Goal: Information Seeking & Learning: Learn about a topic

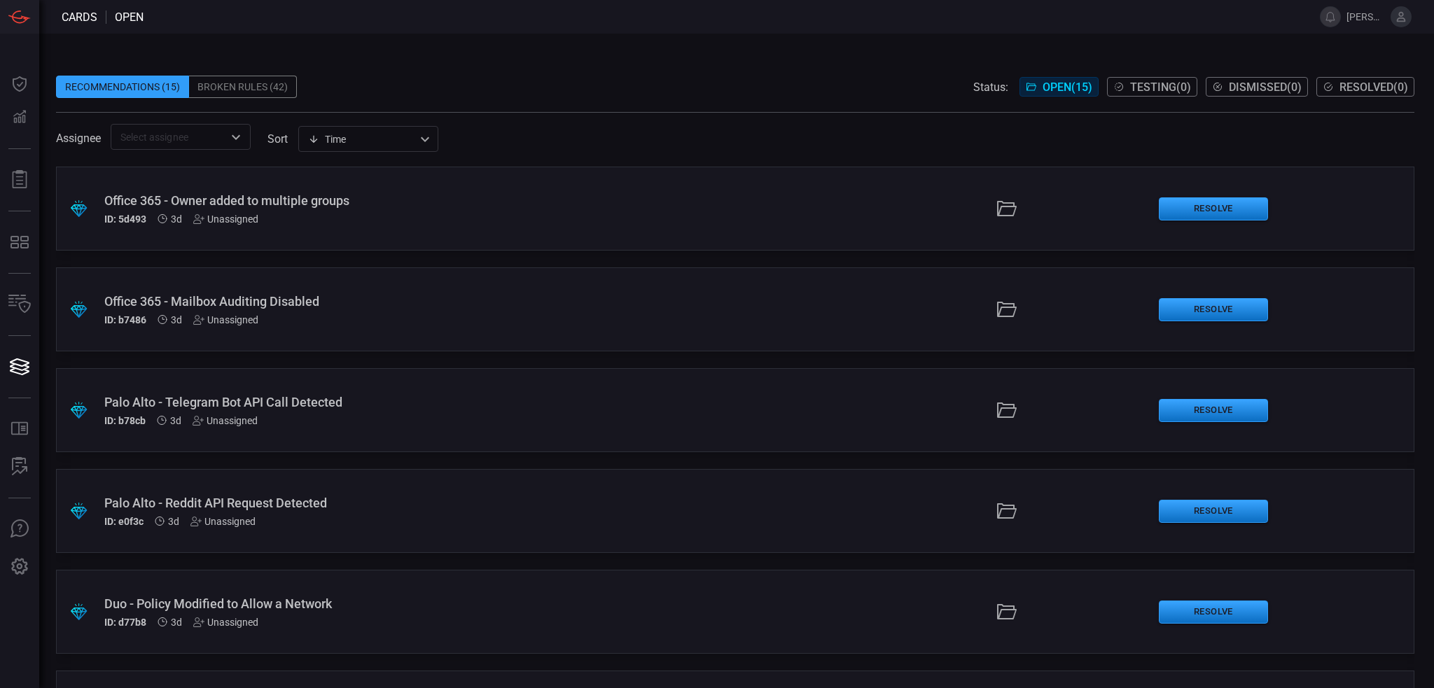
click at [1402, 22] on icon at bounding box center [1401, 17] width 13 height 13
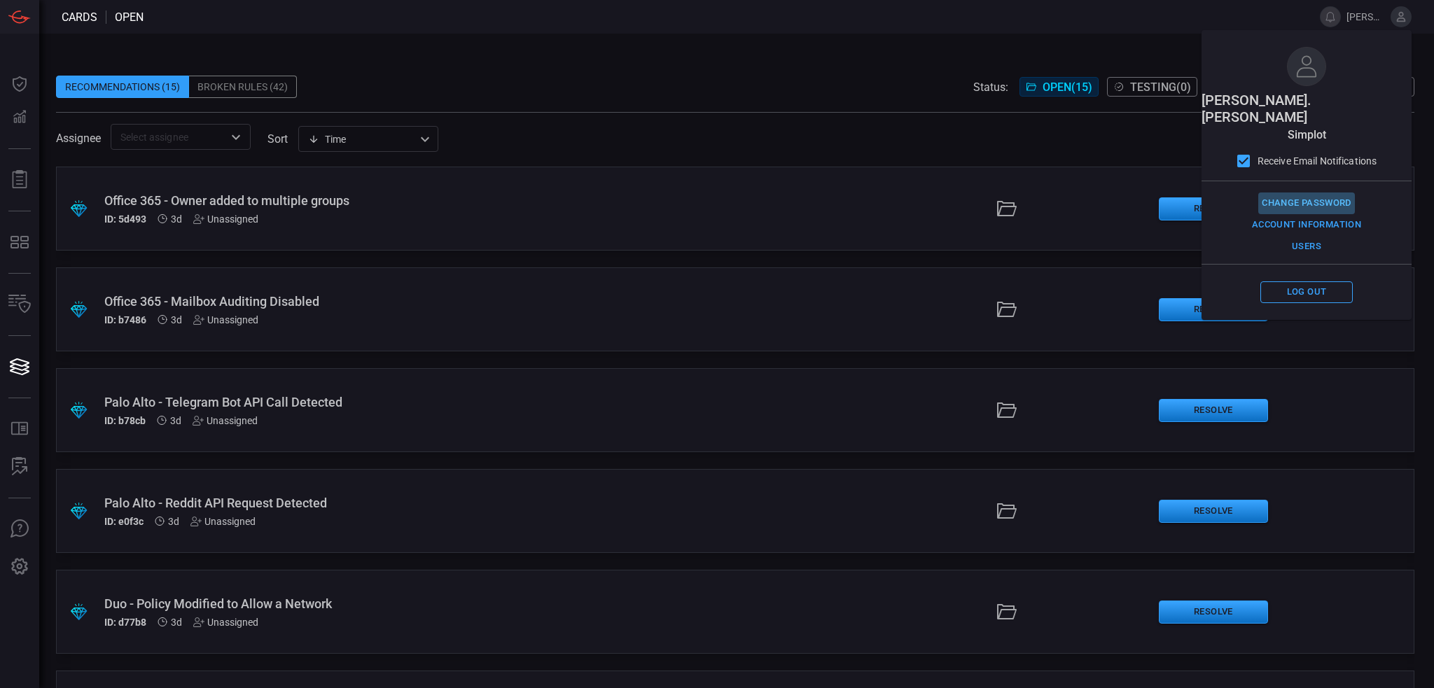
click at [1309, 193] on button "Change Password" at bounding box center [1306, 204] width 97 height 22
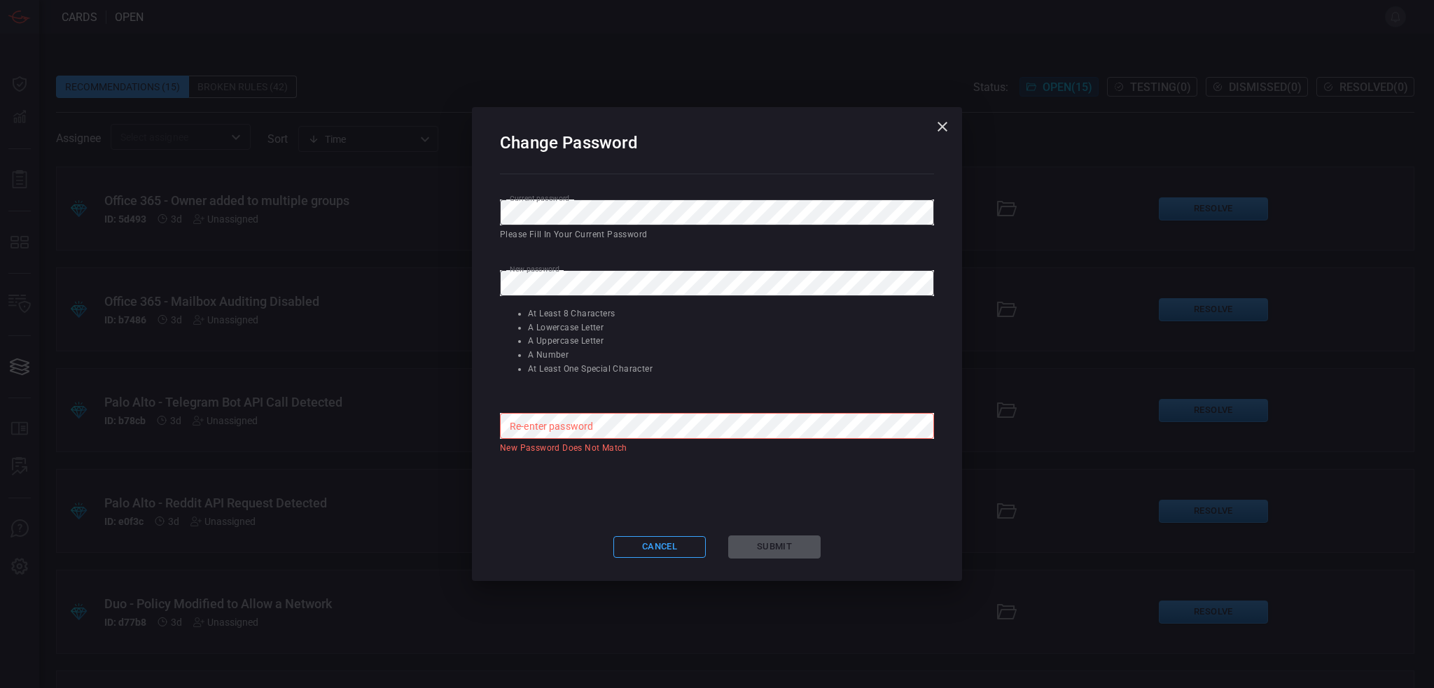
click at [865, 242] on form "Current password Current password Please fill in your current password New pass…" at bounding box center [717, 349] width 434 height 298
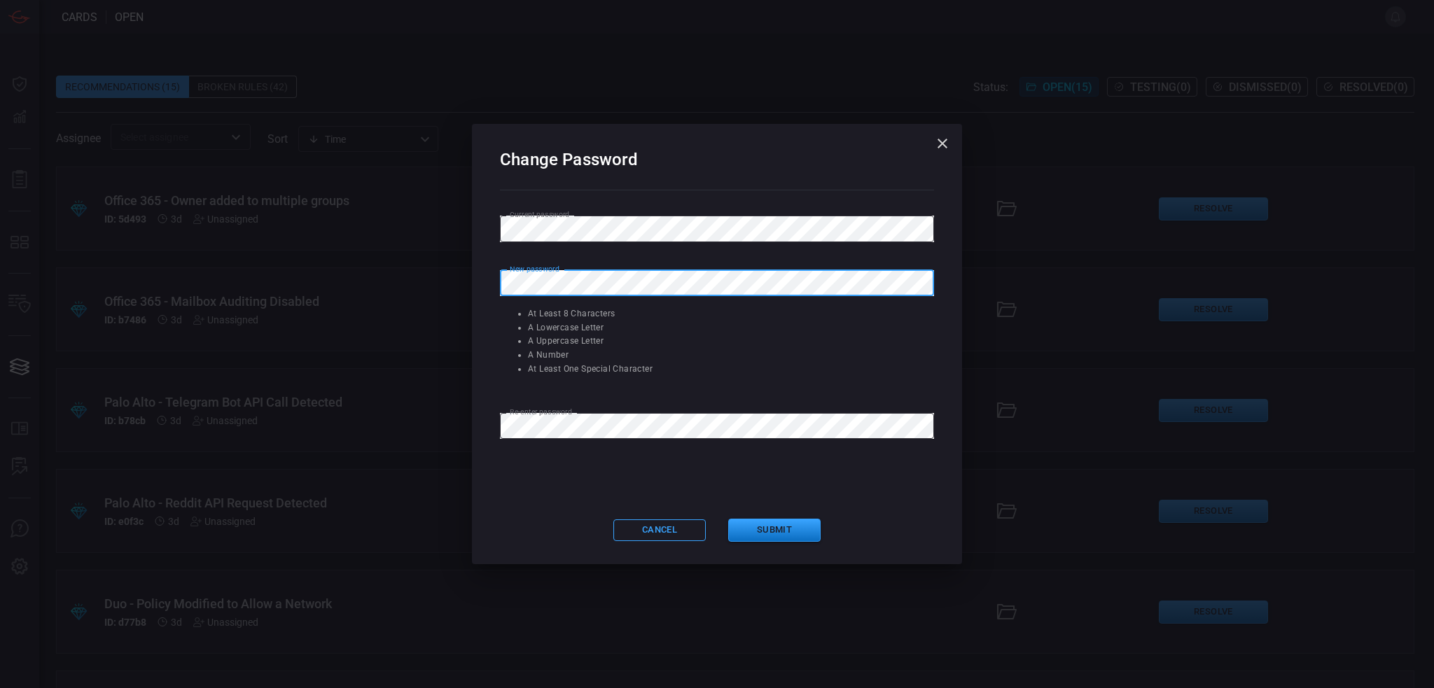
click at [475, 283] on div "Change Password Current password Current password New password New password At …" at bounding box center [717, 344] width 490 height 440
click at [770, 532] on button "Submit" at bounding box center [774, 530] width 92 height 23
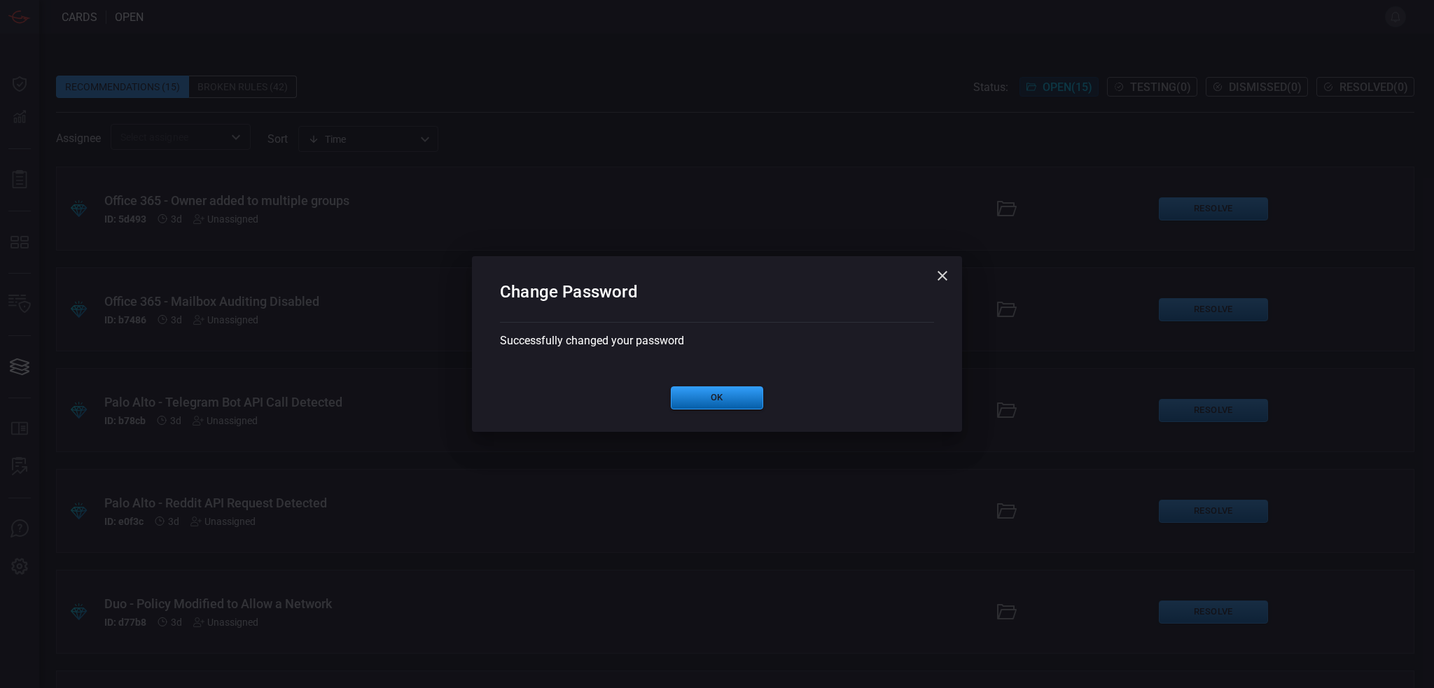
click at [732, 396] on button "Ok" at bounding box center [717, 397] width 92 height 23
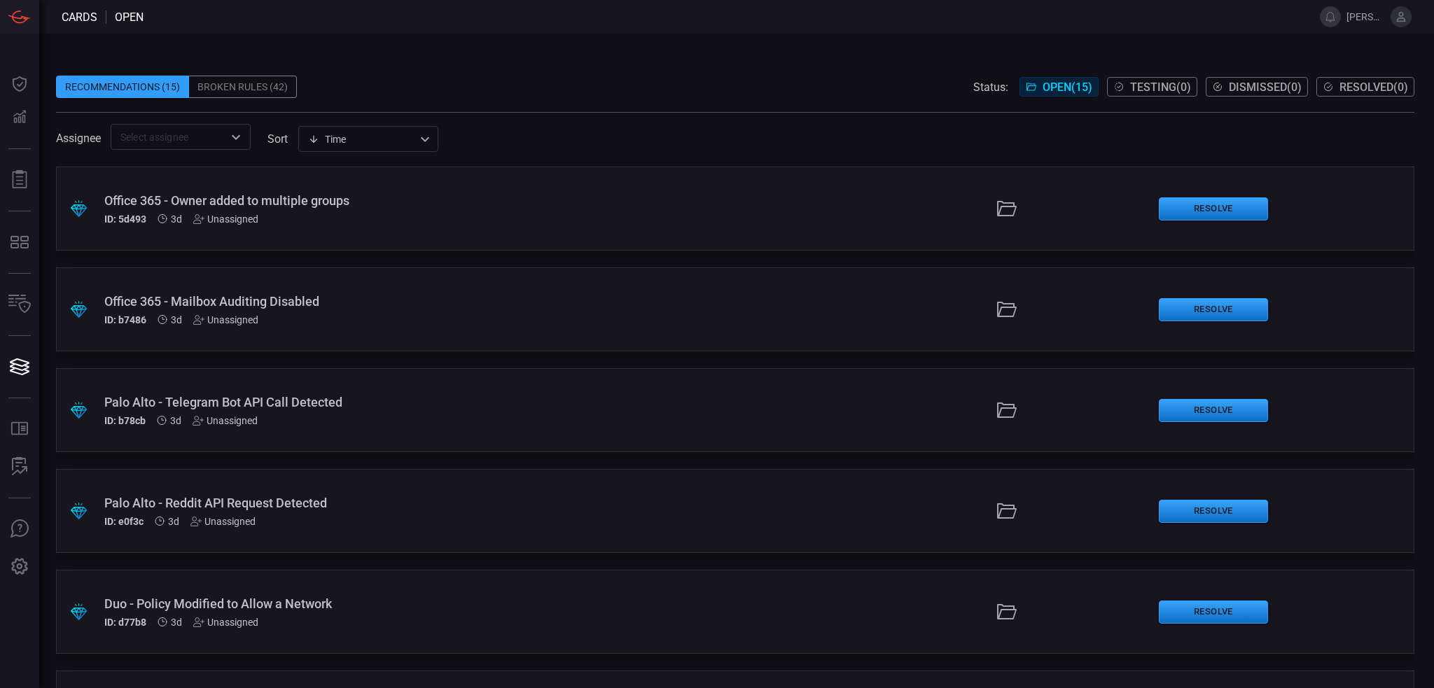
click at [1397, 25] on button at bounding box center [1400, 16] width 21 height 21
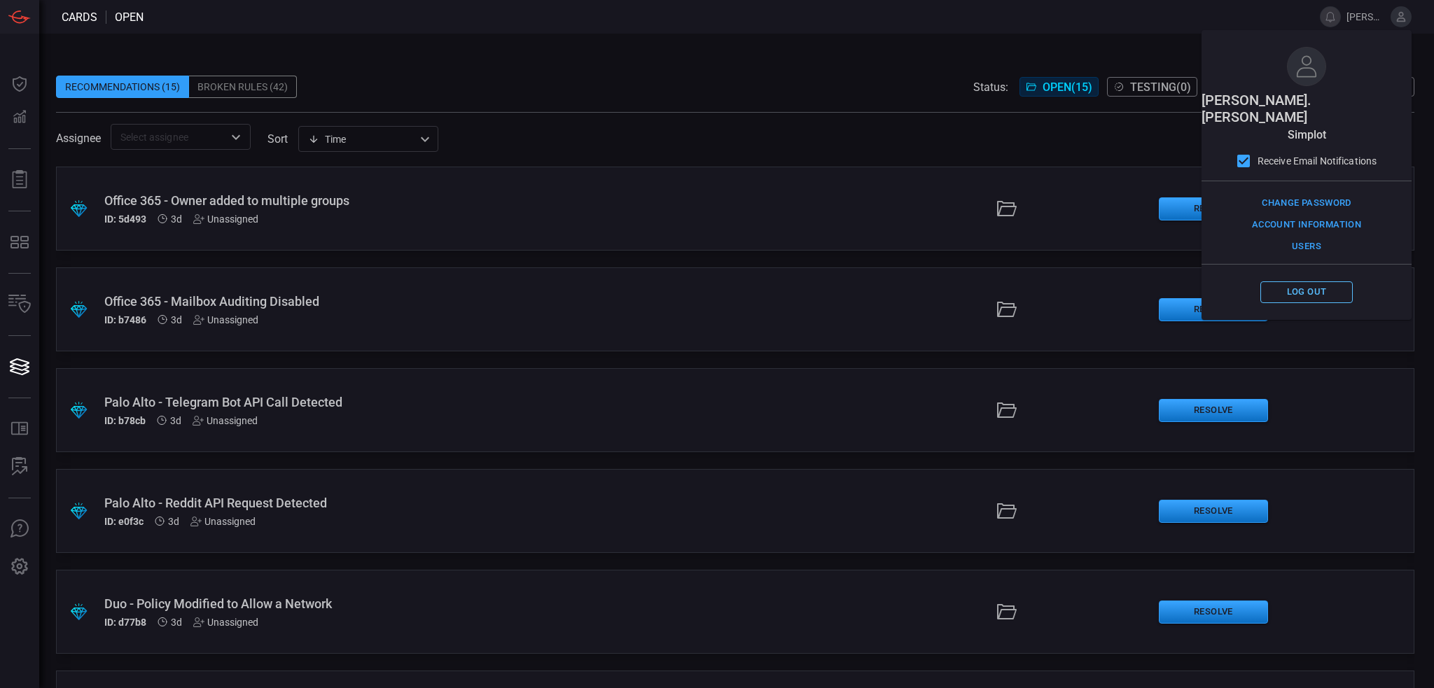
click at [1316, 281] on button "Log out" at bounding box center [1306, 292] width 92 height 22
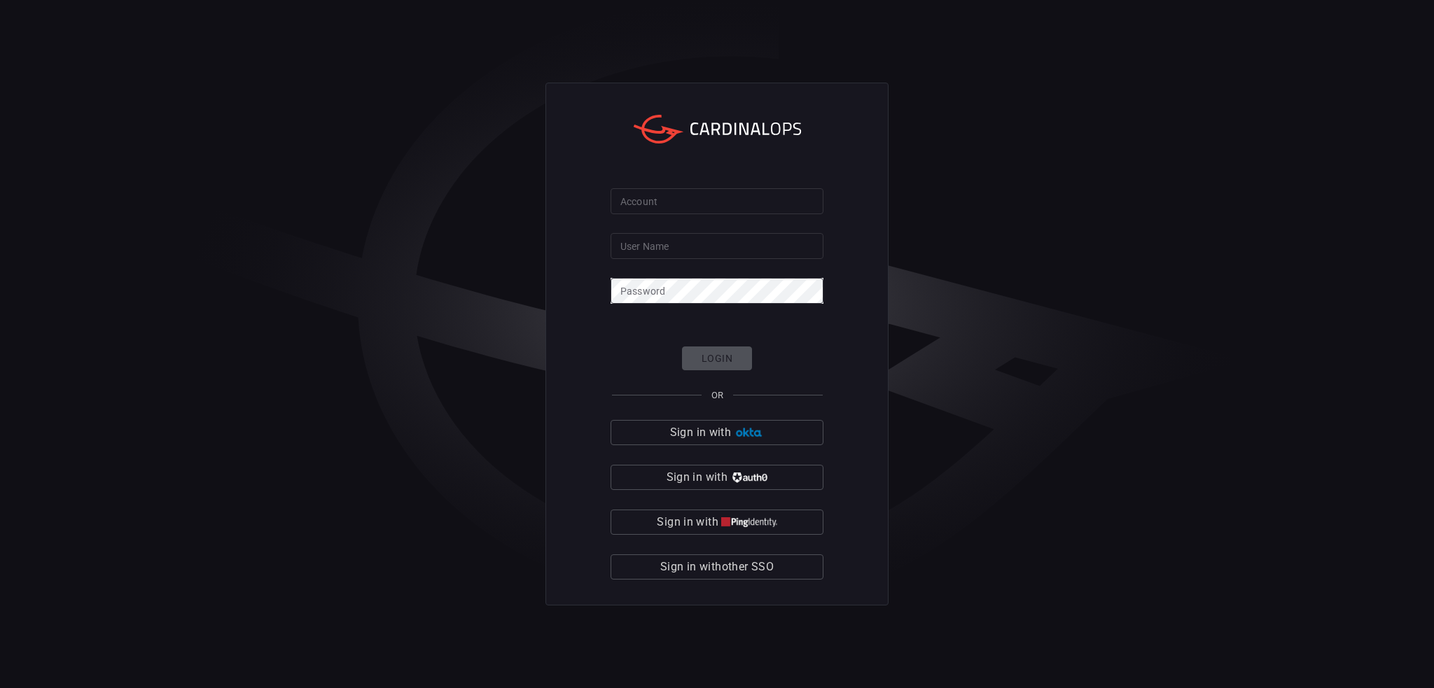
type input "[PERSON_NAME].[PERSON_NAME]"
click at [724, 351] on div "Login OR Sign in with Sign in with Sign in with Sign in with other SSO" at bounding box center [716, 464] width 213 height 234
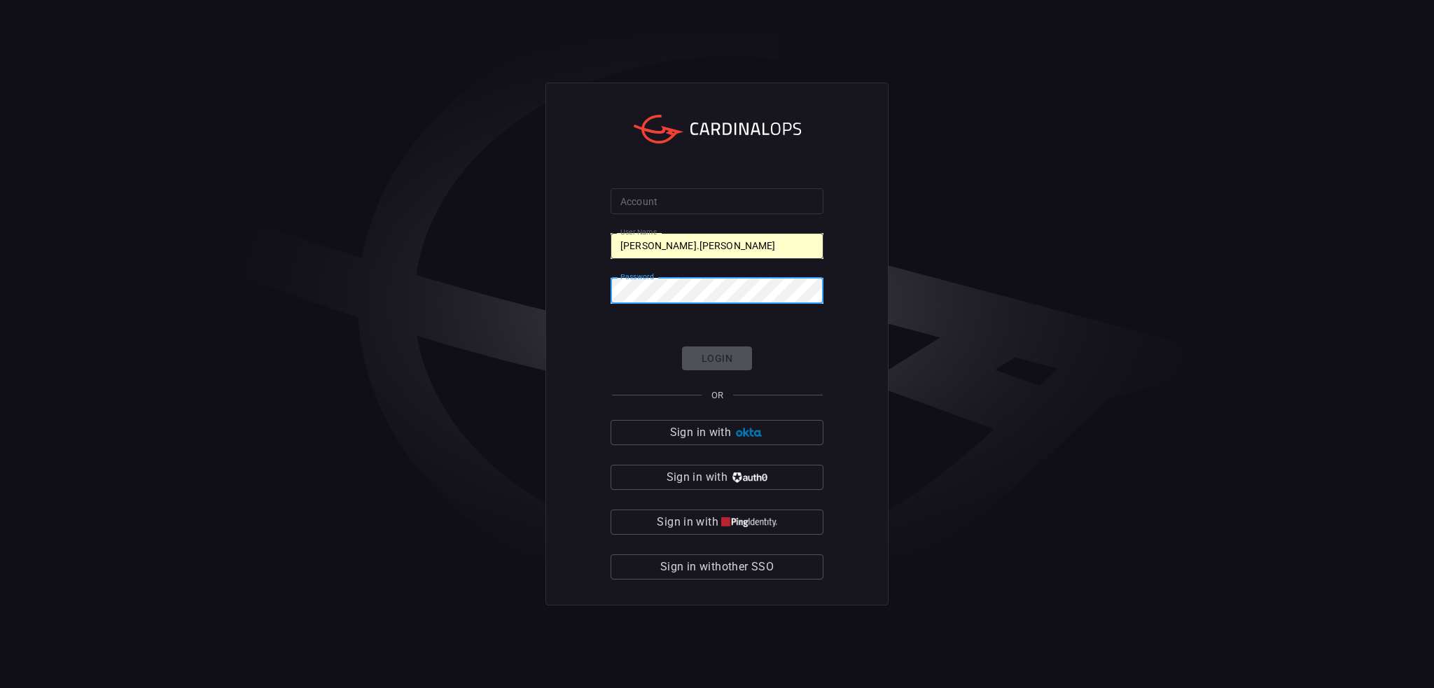
drag, startPoint x: 1042, startPoint y: 344, endPoint x: 1014, endPoint y: 341, distance: 28.9
click at [1042, 344] on div "Account Account User Name [PERSON_NAME].[PERSON_NAME] User Name Password Passwo…" at bounding box center [717, 344] width 1434 height 688
click at [736, 359] on div "Login OR Sign in with Sign in with Sign in with Sign in with other SSO" at bounding box center [716, 464] width 213 height 234
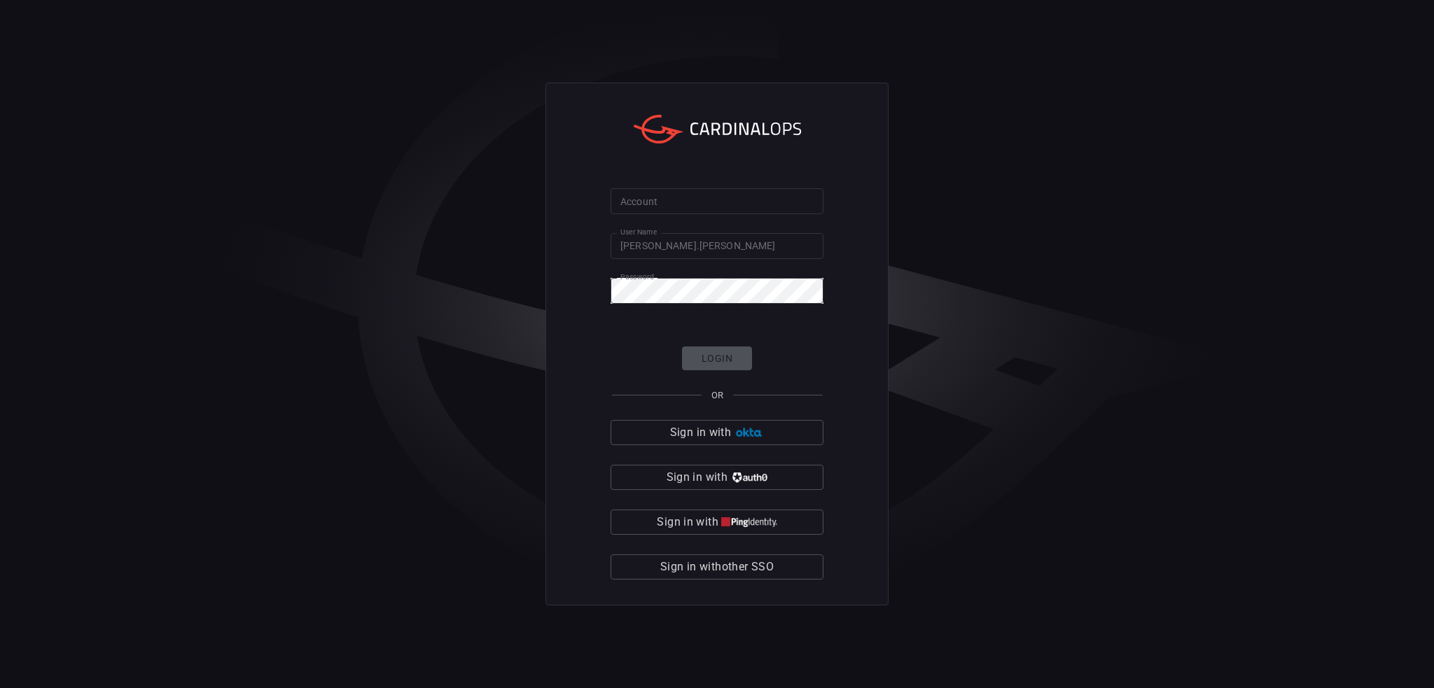
click at [711, 351] on div "Login OR Sign in with Sign in with Sign in with Sign in with other SSO" at bounding box center [716, 464] width 213 height 234
click at [731, 235] on input "[PERSON_NAME].[PERSON_NAME]" at bounding box center [716, 246] width 213 height 26
click at [692, 190] on input "Account" at bounding box center [716, 201] width 213 height 26
type input "simplot"
click at [702, 354] on button "Login" at bounding box center [717, 359] width 70 height 25
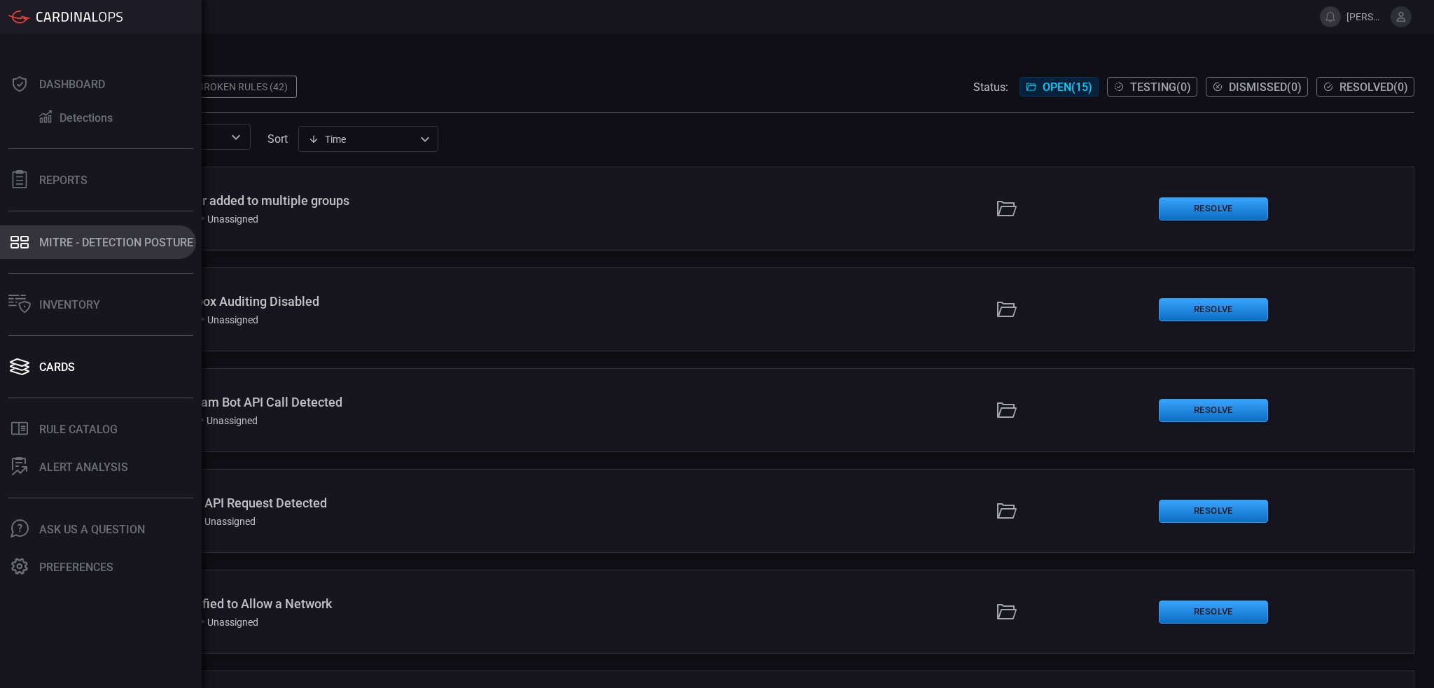
click at [8, 234] on icon at bounding box center [19, 242] width 22 height 20
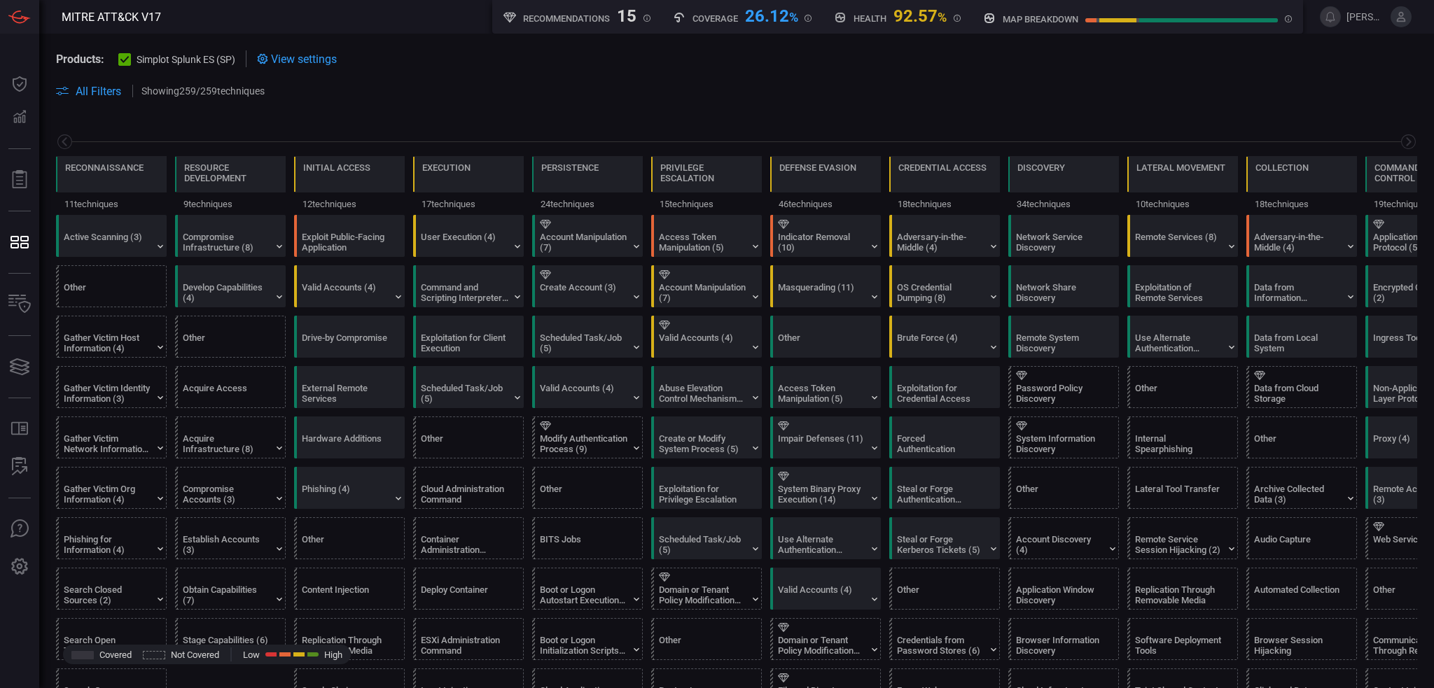
scroll to position [0, 183]
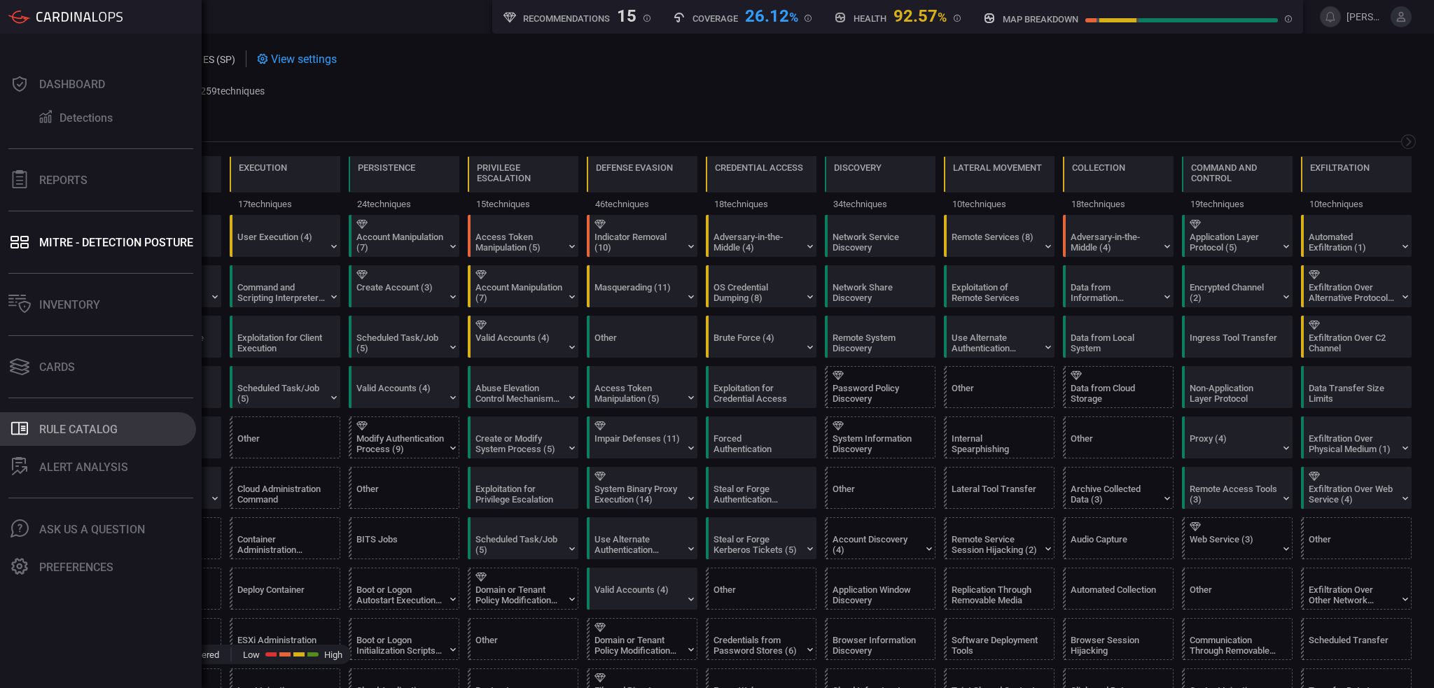
click at [43, 431] on div "Rule Catalog" at bounding box center [78, 429] width 78 height 13
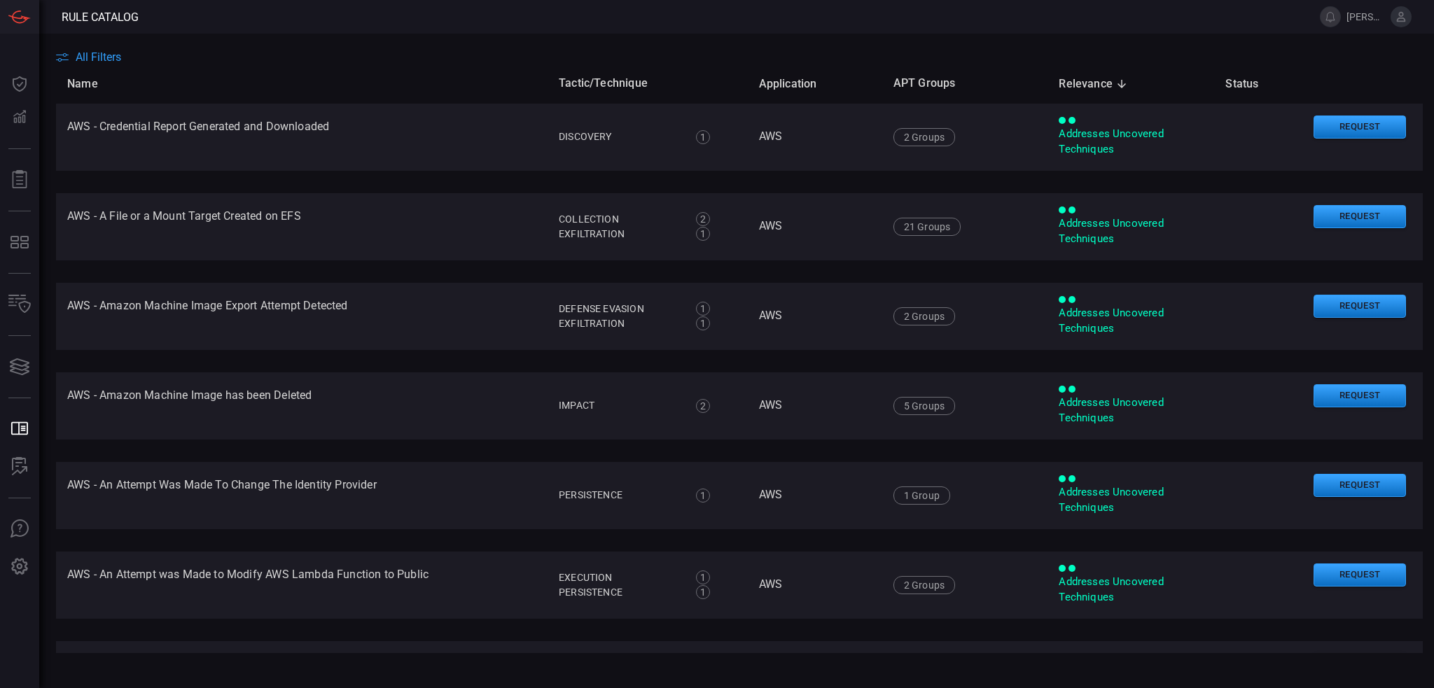
click at [99, 52] on span "All Filters" at bounding box center [99, 56] width 46 height 13
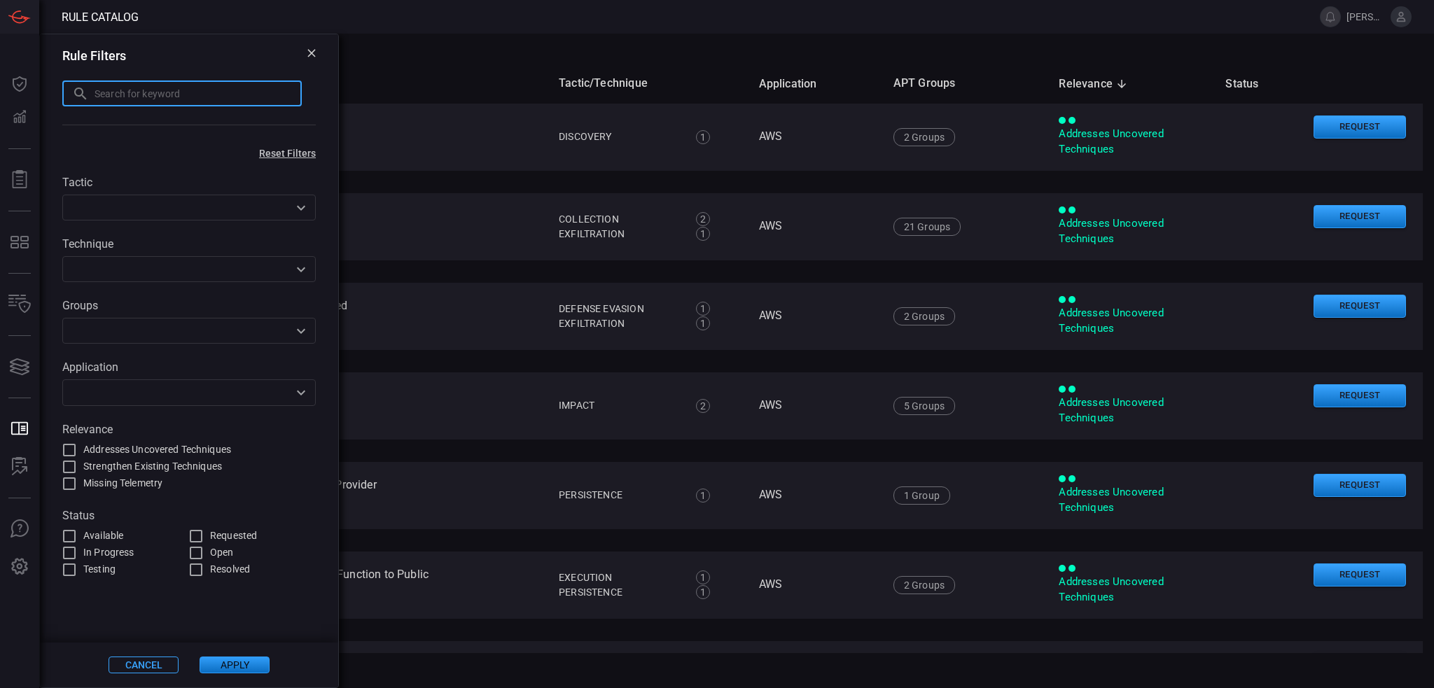
click at [127, 89] on input "text" at bounding box center [198, 94] width 207 height 26
click at [134, 100] on input "text" at bounding box center [198, 94] width 207 height 26
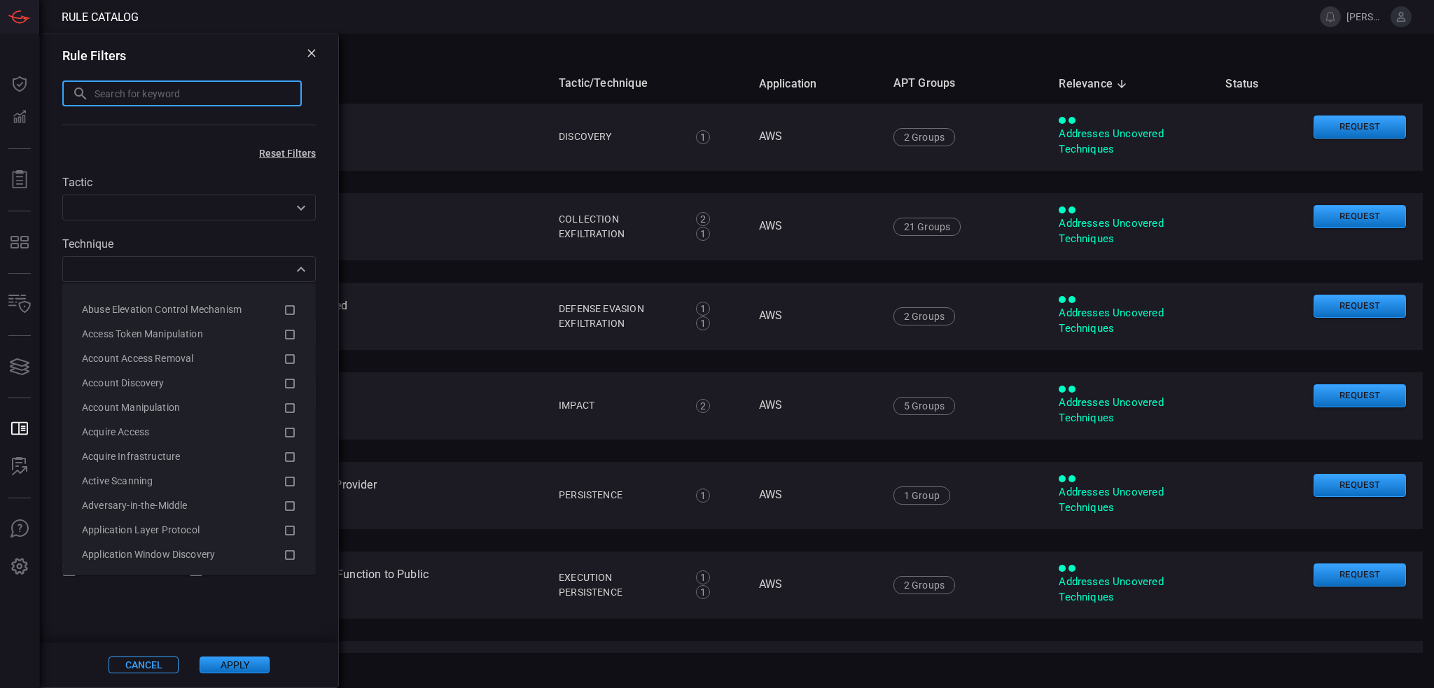
click at [84, 283] on body "Rule Catalog [PERSON_NAME].[PERSON_NAME] Dashboard Dashboard Detections Detecti…" at bounding box center [717, 344] width 1434 height 688
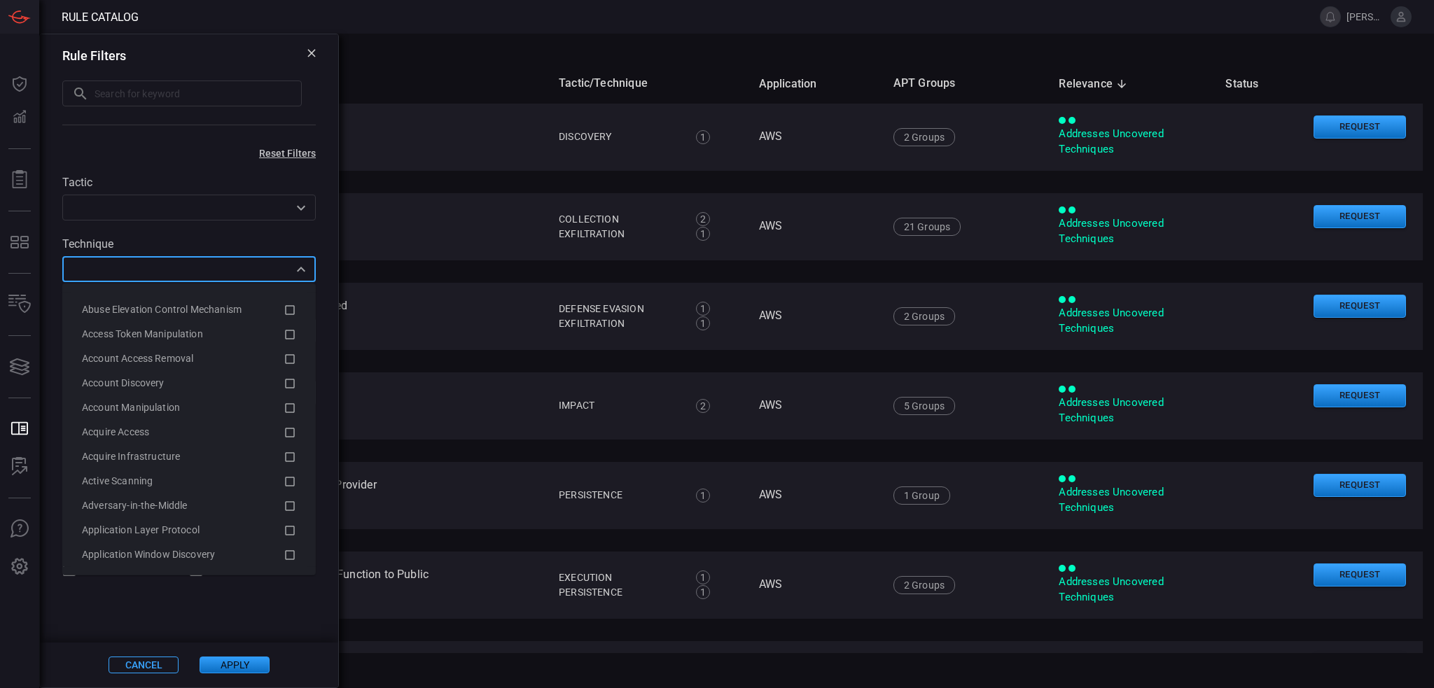
click at [87, 277] on input "text" at bounding box center [178, 269] width 222 height 18
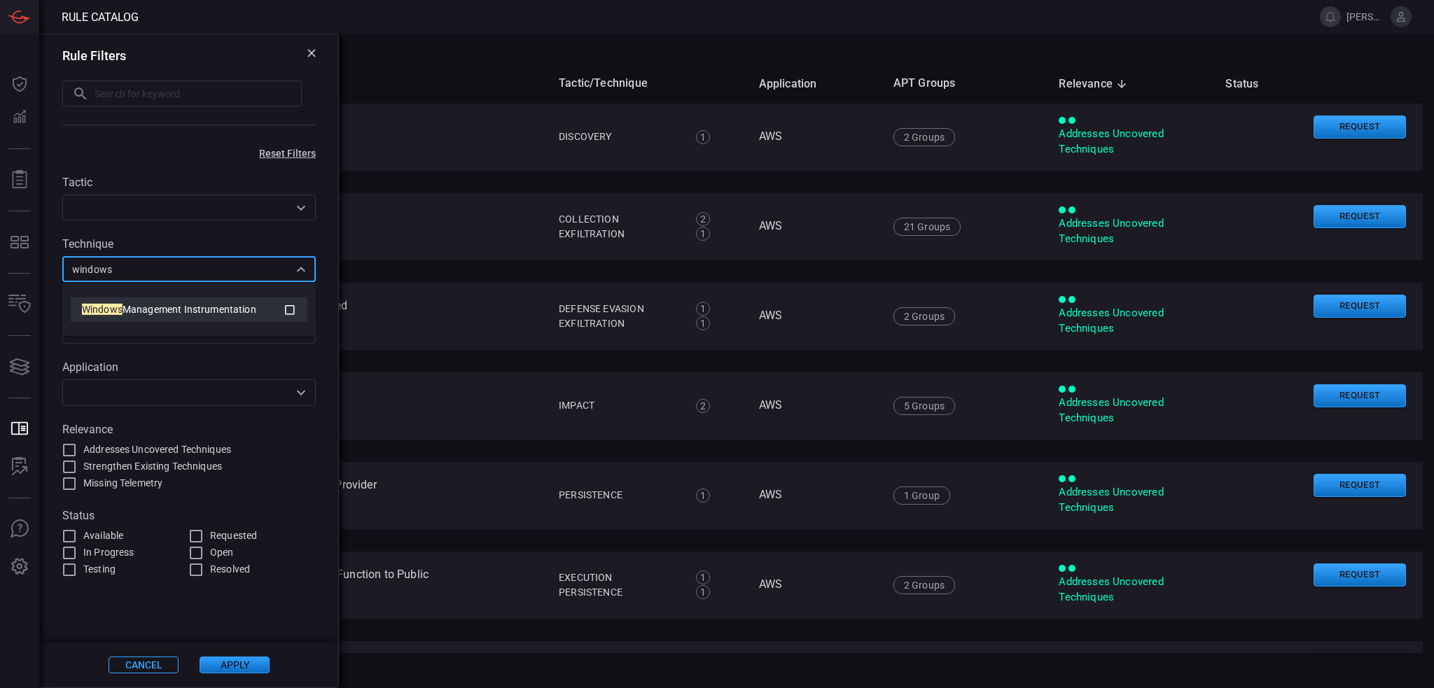
click at [196, 316] on div "Windows Management Instrumentation" at bounding box center [183, 309] width 202 height 15
type input "windows"
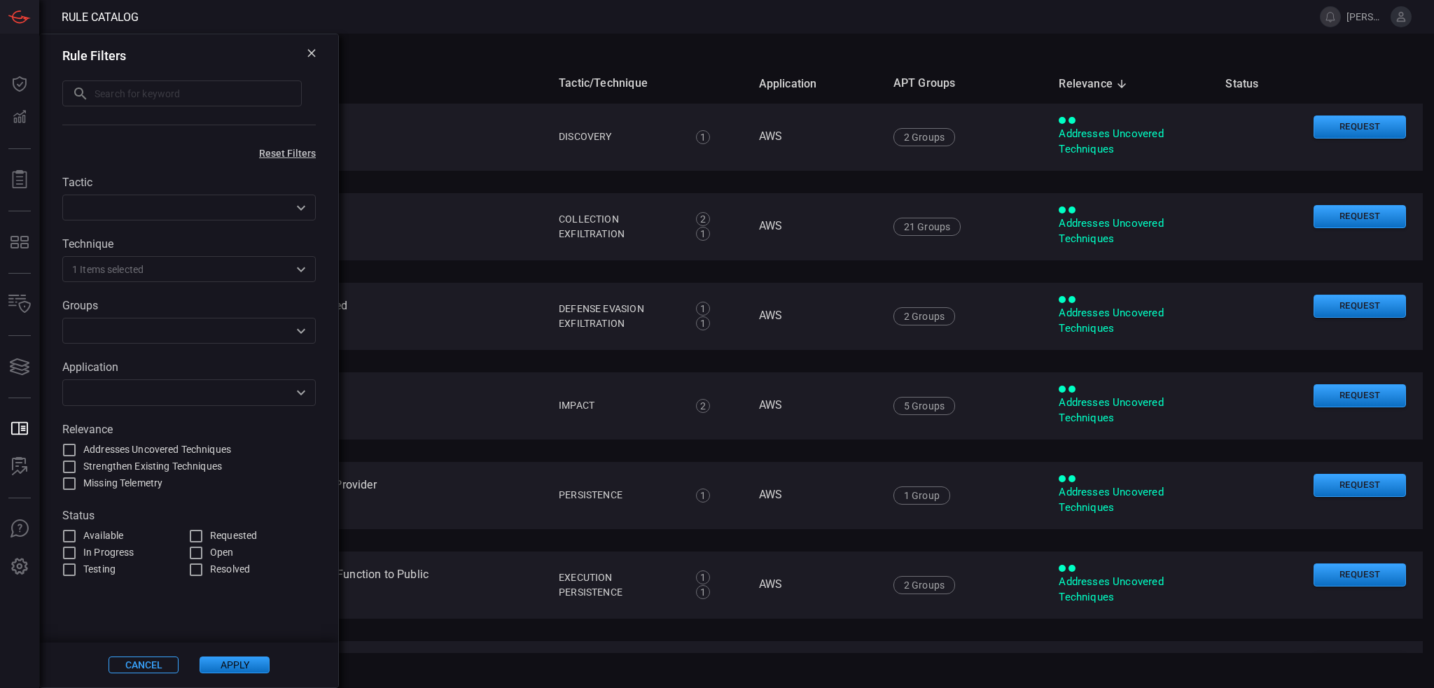
click at [234, 664] on button "Apply" at bounding box center [235, 665] width 70 height 17
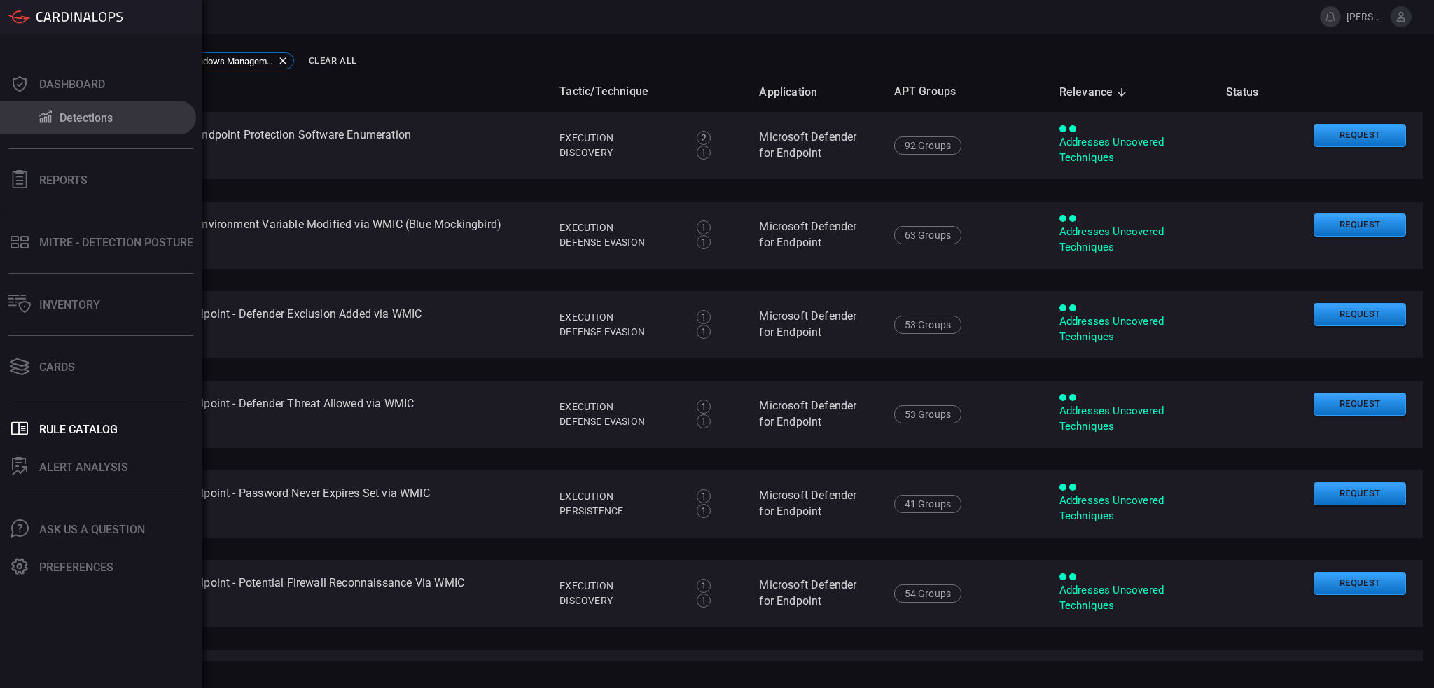
click at [91, 122] on div "Detections" at bounding box center [86, 117] width 53 height 13
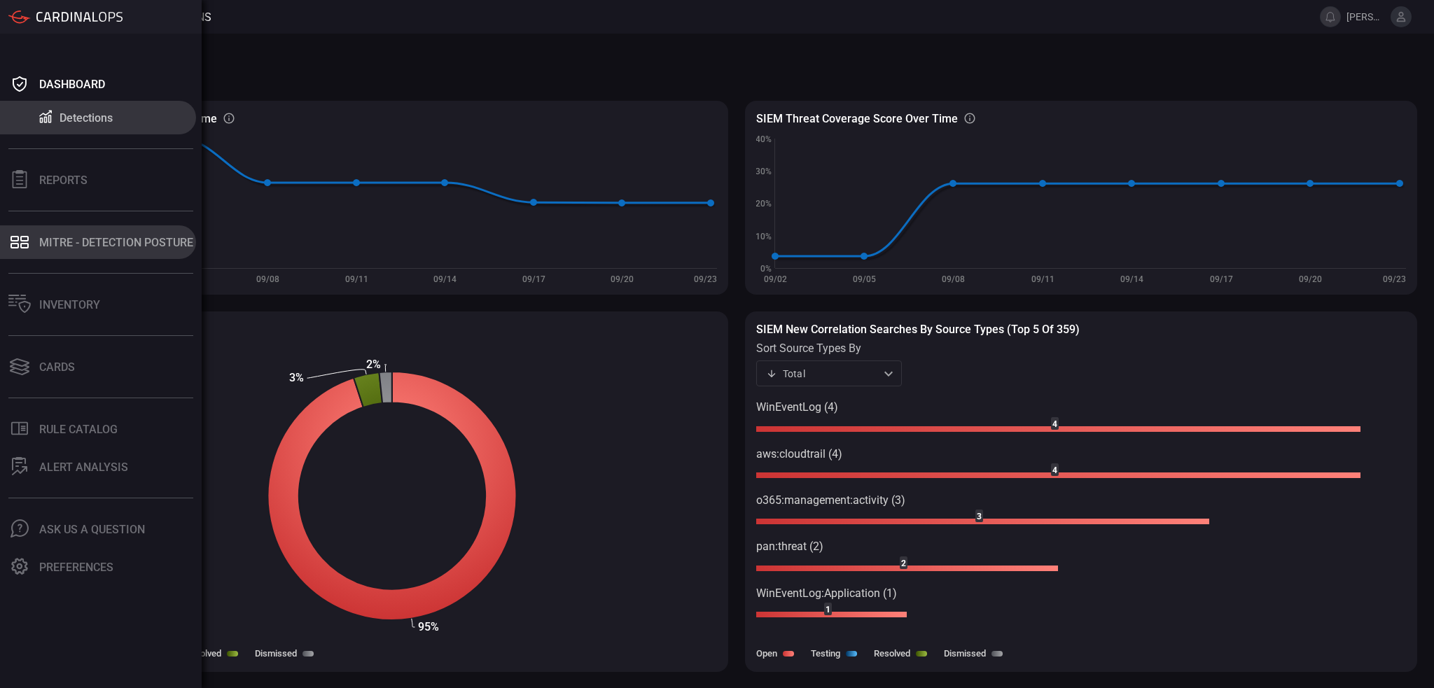
click at [23, 235] on icon at bounding box center [19, 242] width 22 height 20
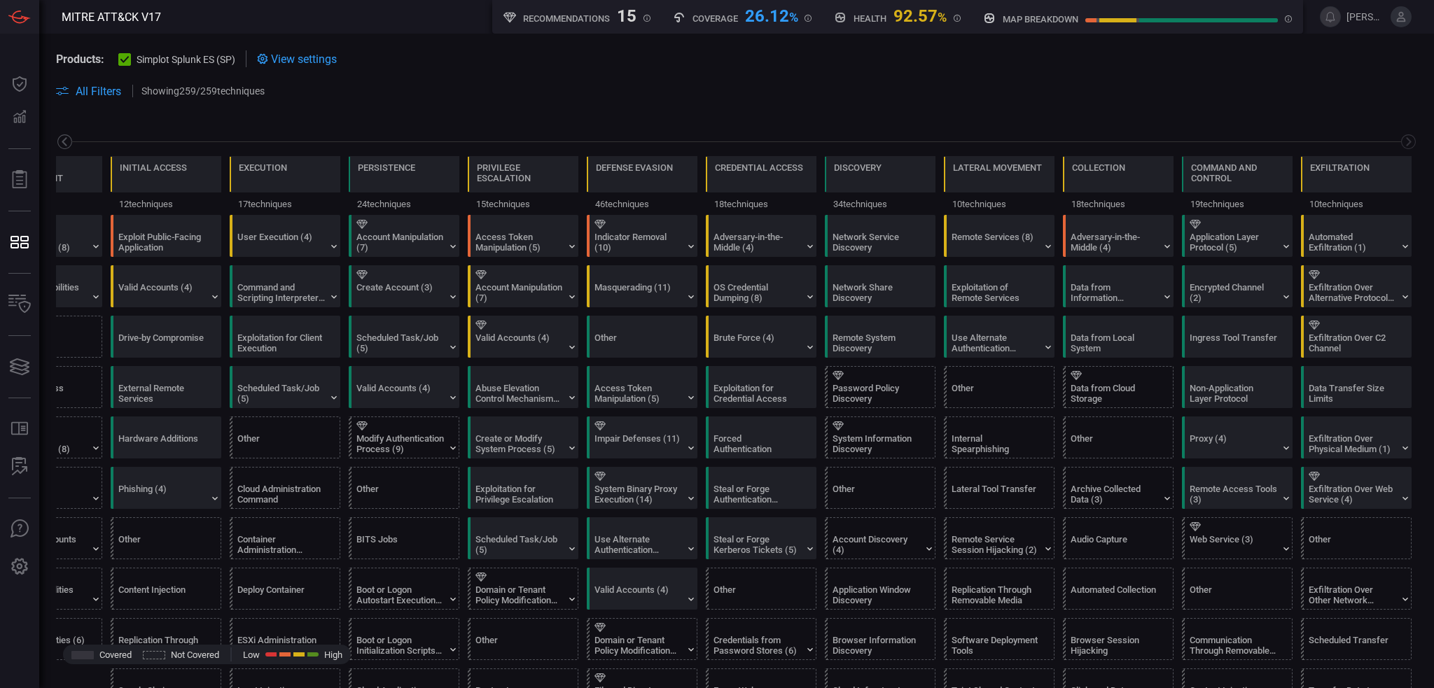
click at [66, 139] on icon at bounding box center [65, 142] width 18 height 18
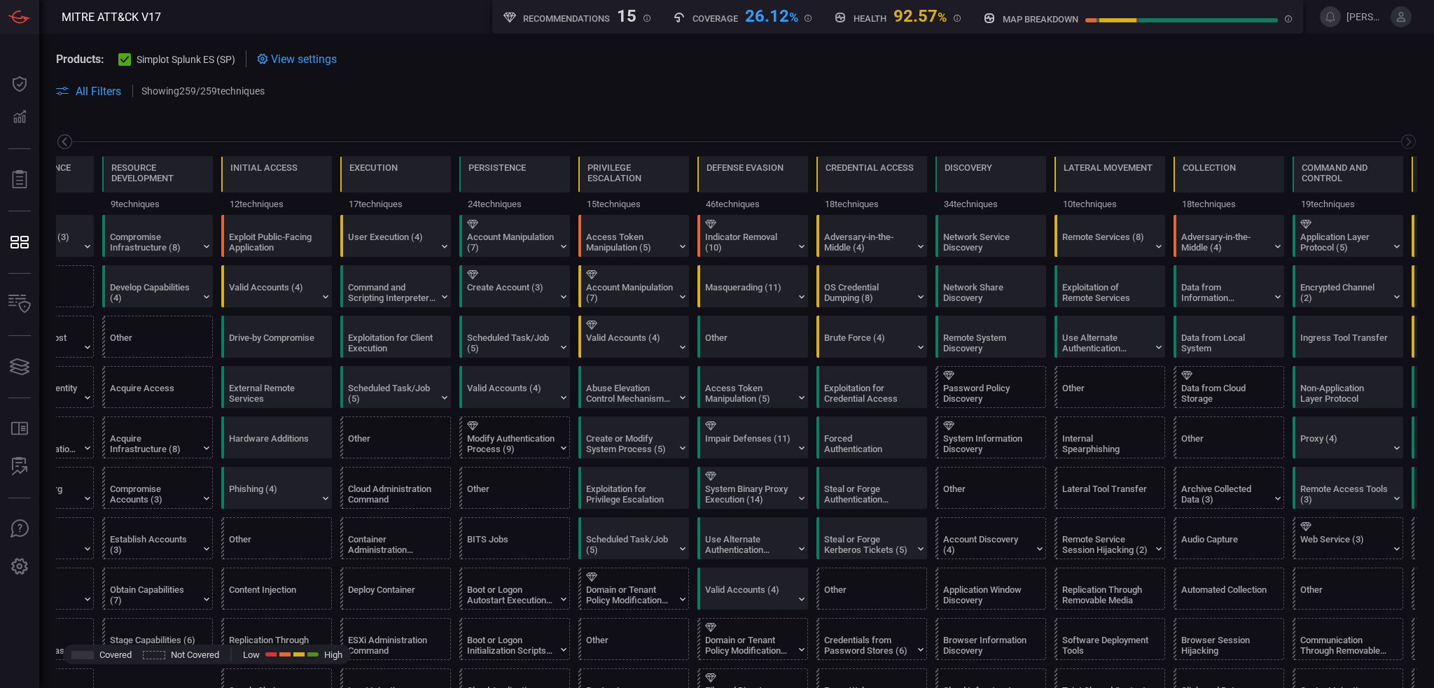
click at [66, 139] on icon at bounding box center [65, 142] width 18 height 18
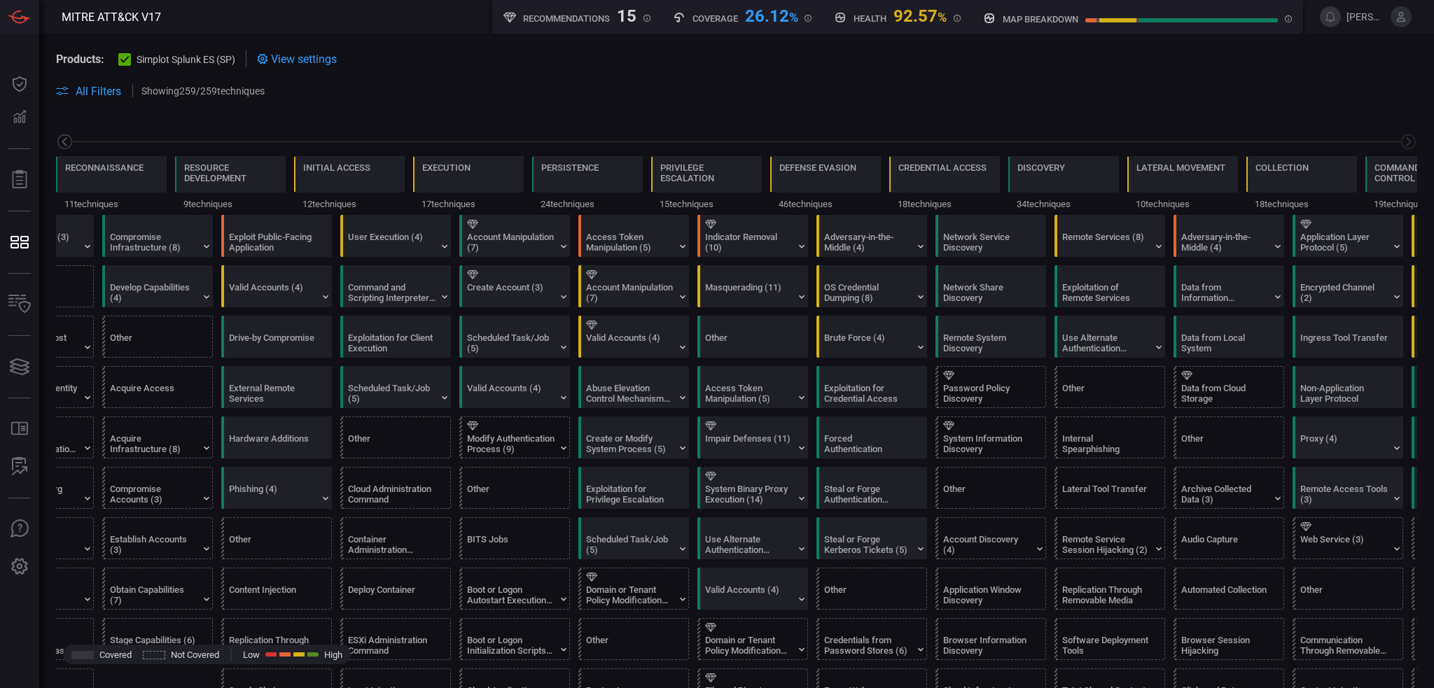
scroll to position [0, 0]
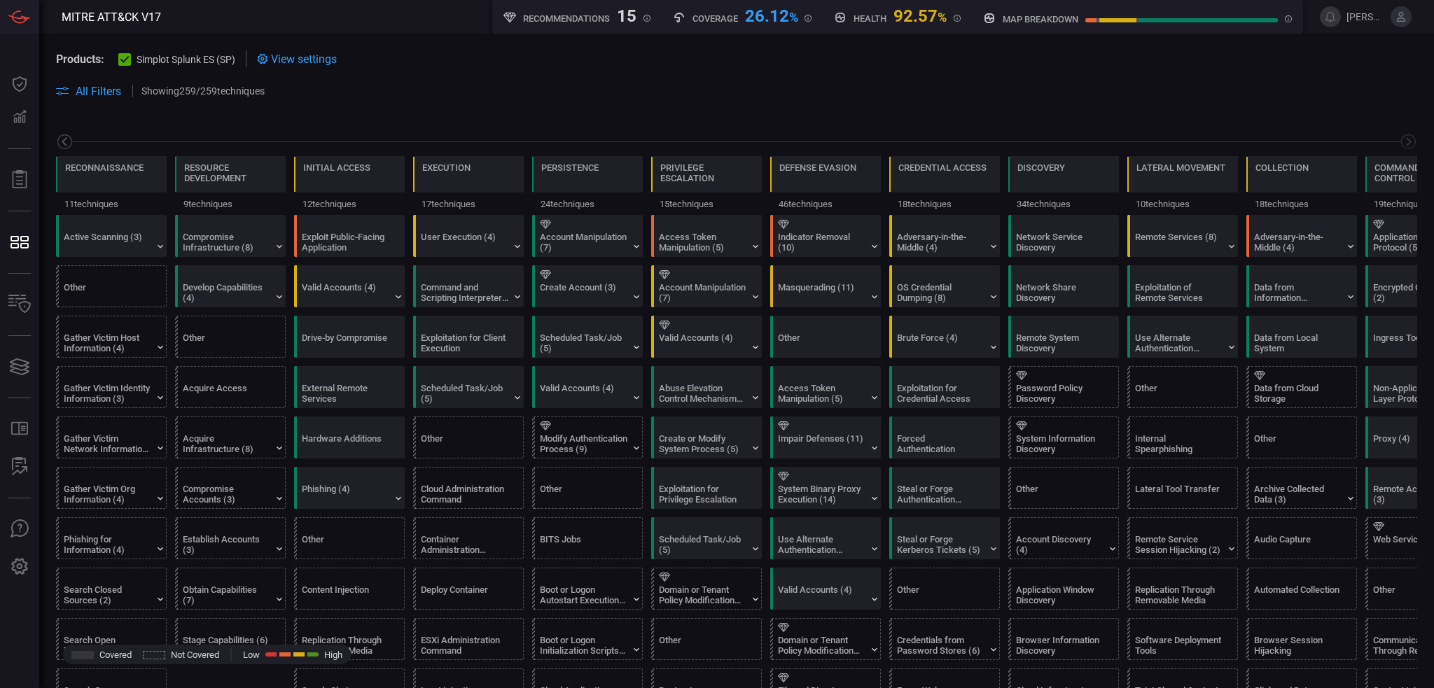
click at [66, 139] on icon at bounding box center [65, 142] width 18 height 18
click at [561, 429] on div "Modify Authentication Process (9)" at bounding box center [591, 437] width 111 height 41
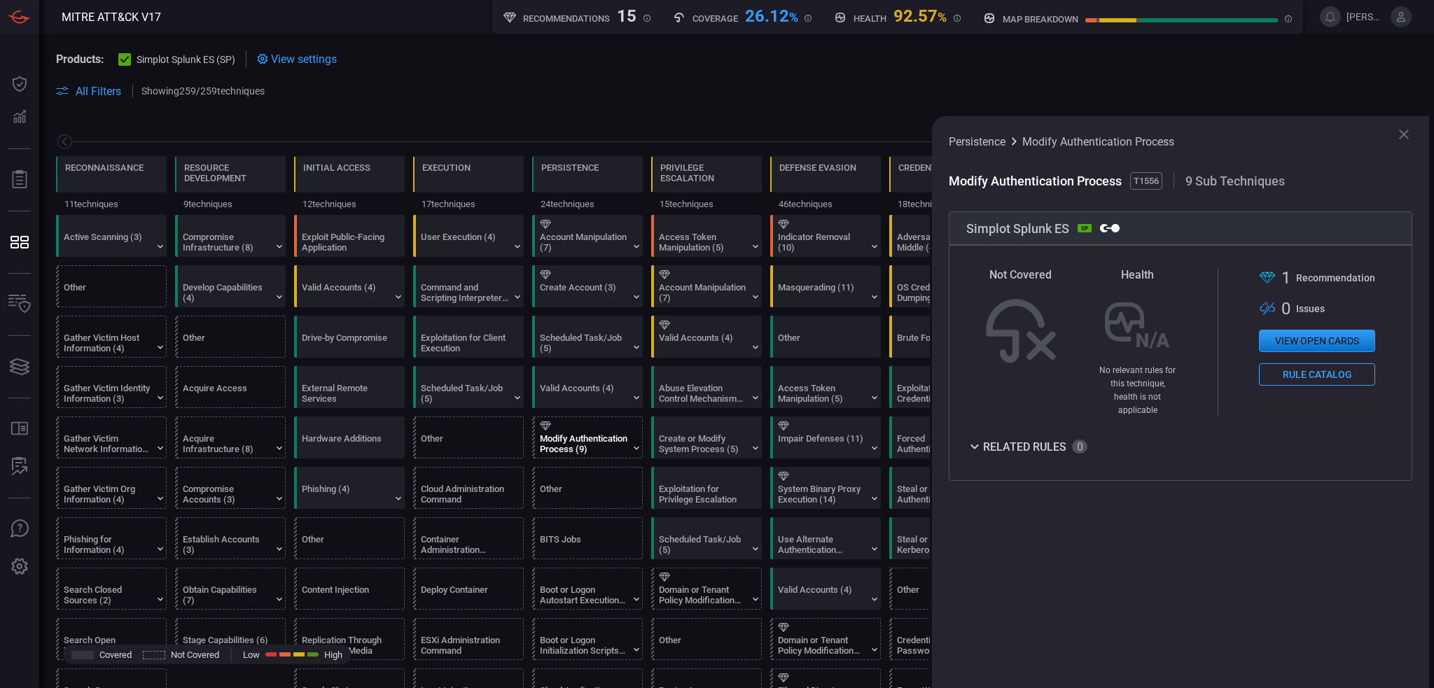
click at [1406, 127] on icon at bounding box center [1403, 134] width 17 height 17
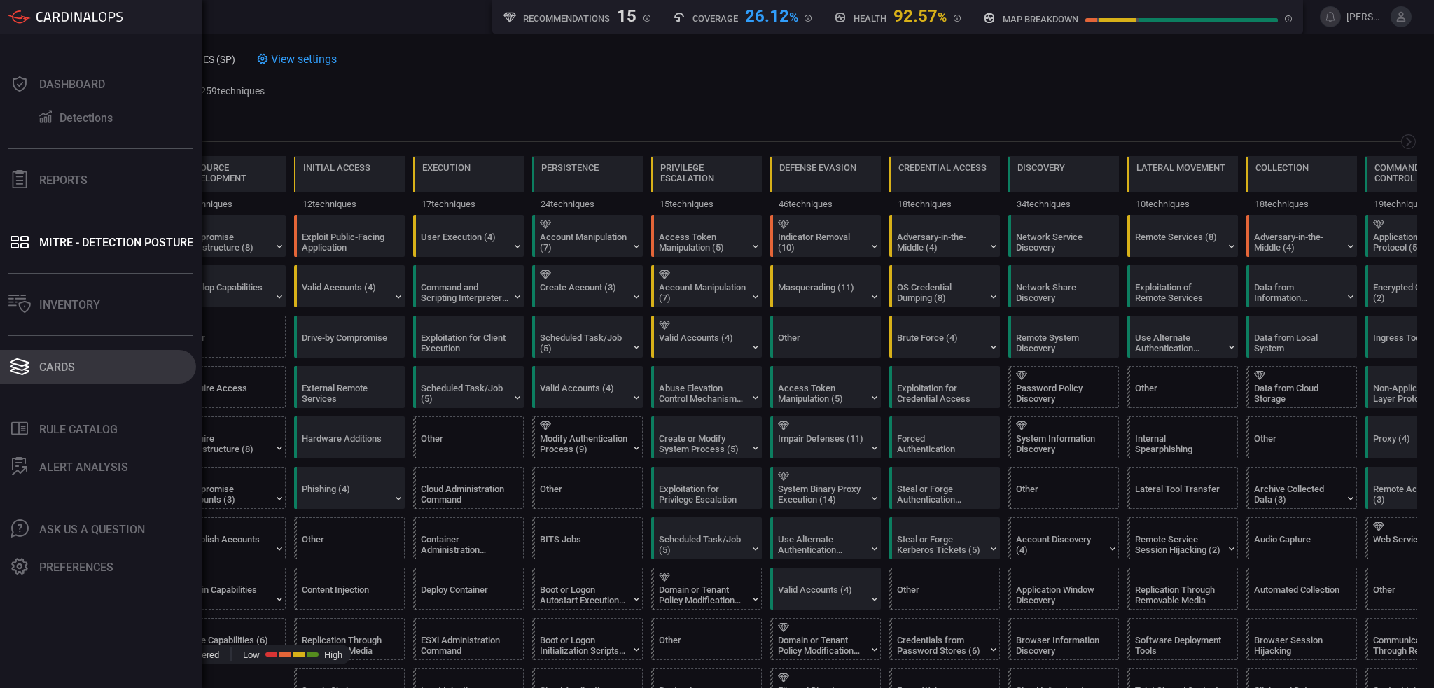
click at [13, 371] on icon at bounding box center [20, 371] width 20 height 7
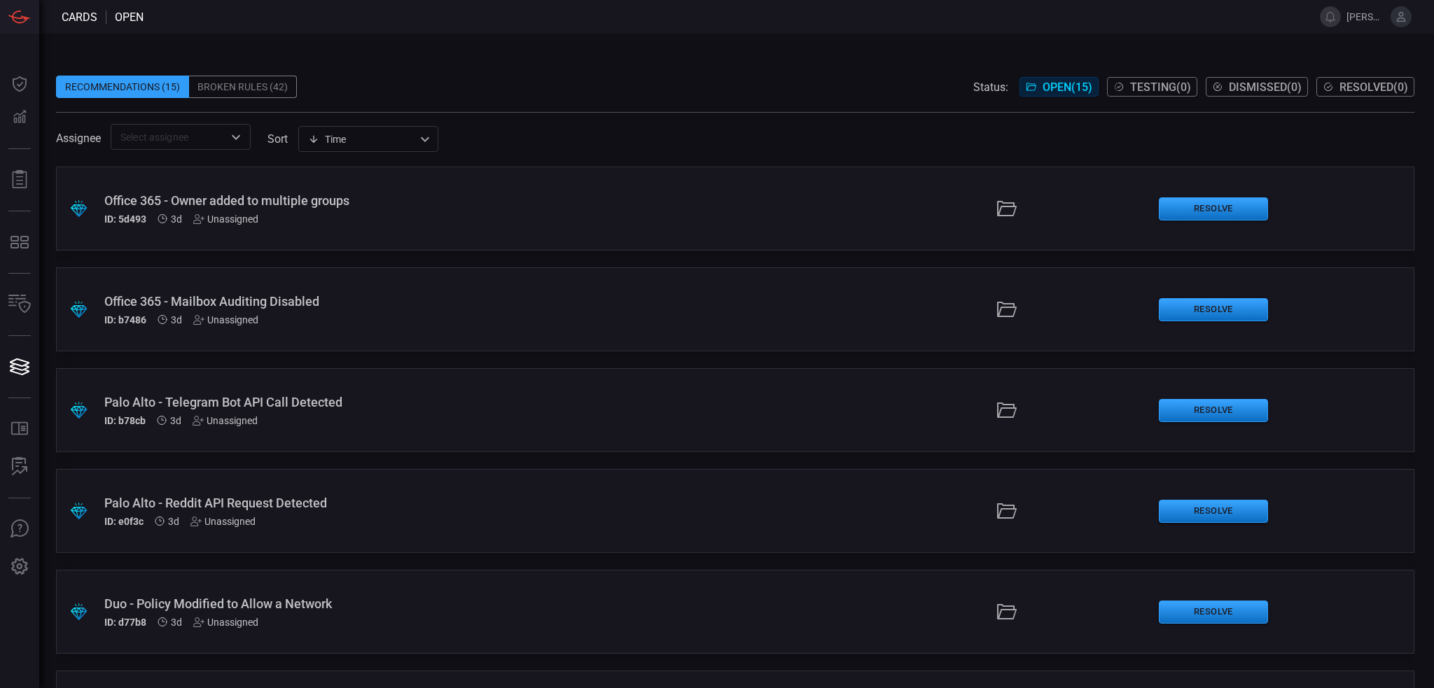
click at [222, 92] on div "Broken Rules (42)" at bounding box center [243, 87] width 108 height 22
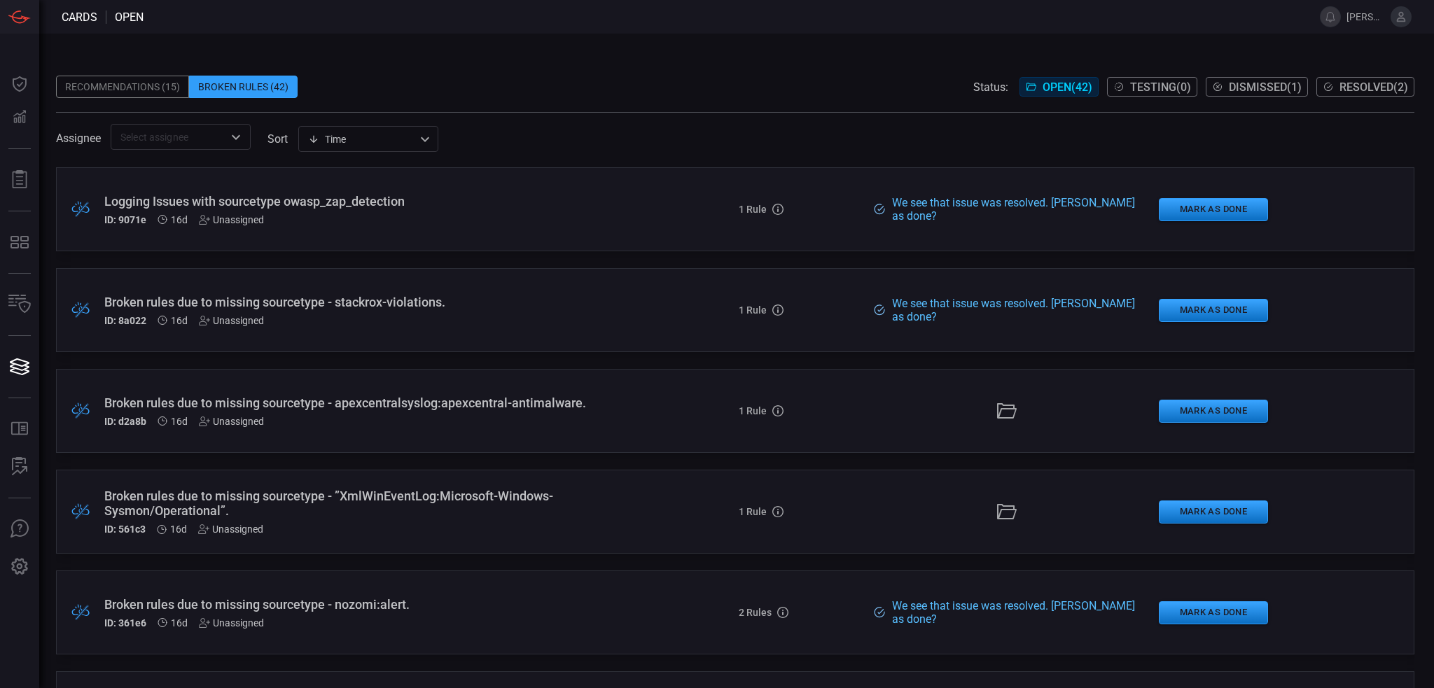
scroll to position [3290, 0]
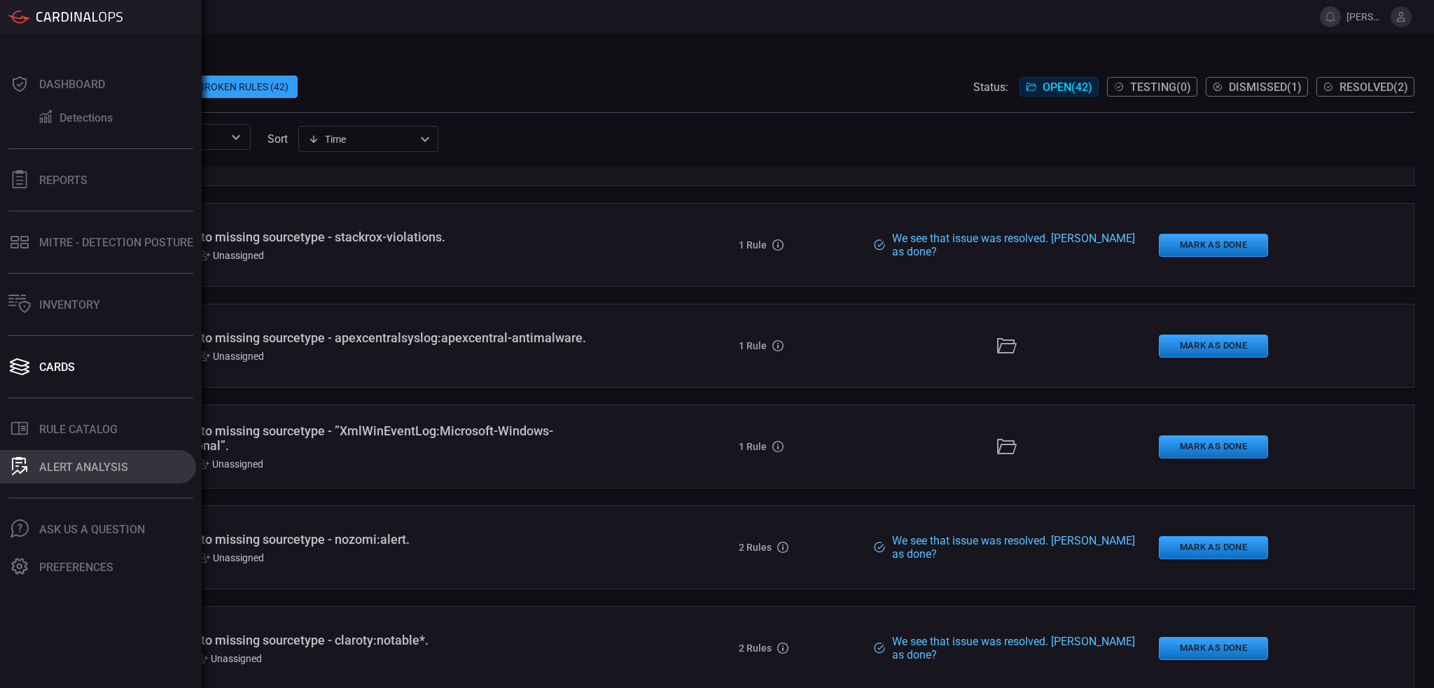
click at [18, 469] on icon at bounding box center [19, 466] width 15 height 18
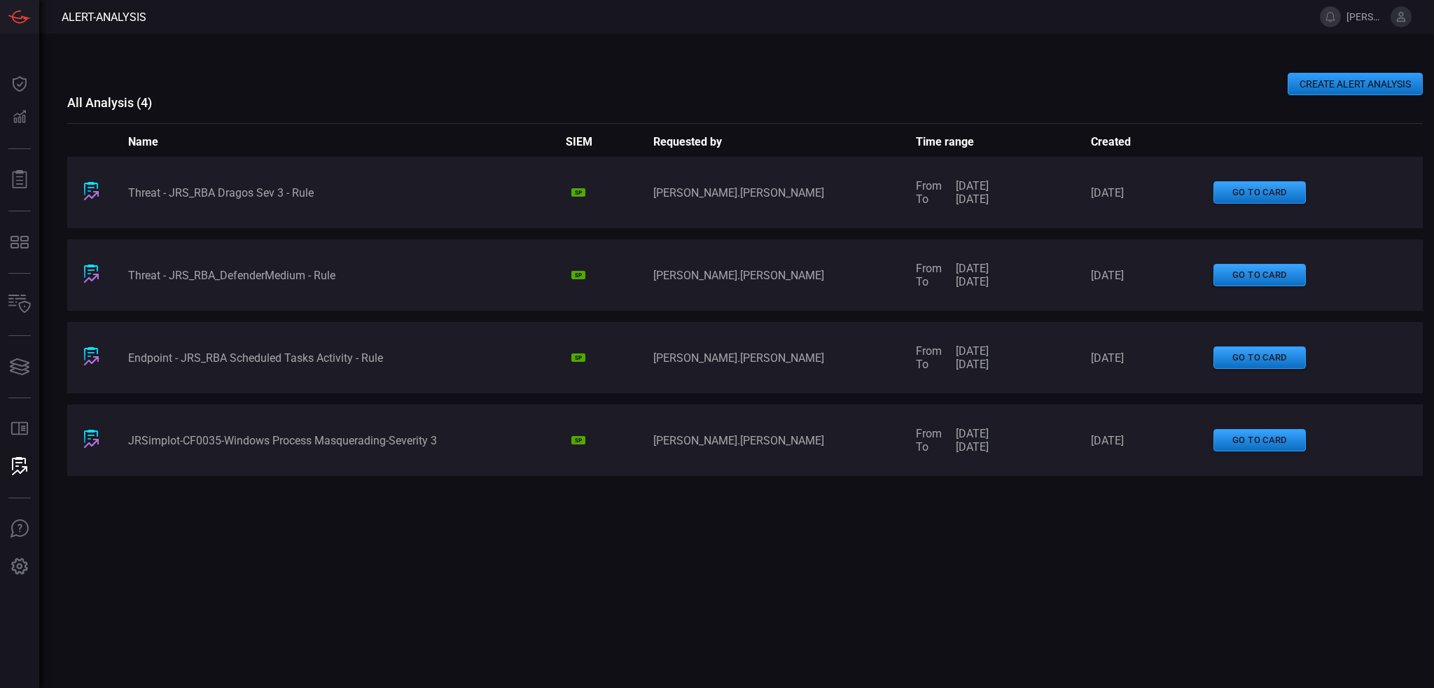
click at [274, 187] on div "Threat - JRS_RBA Dragos Sev 3 - Rule" at bounding box center [347, 192] width 438 height 13
click at [1259, 198] on button "go to card" at bounding box center [1259, 192] width 92 height 23
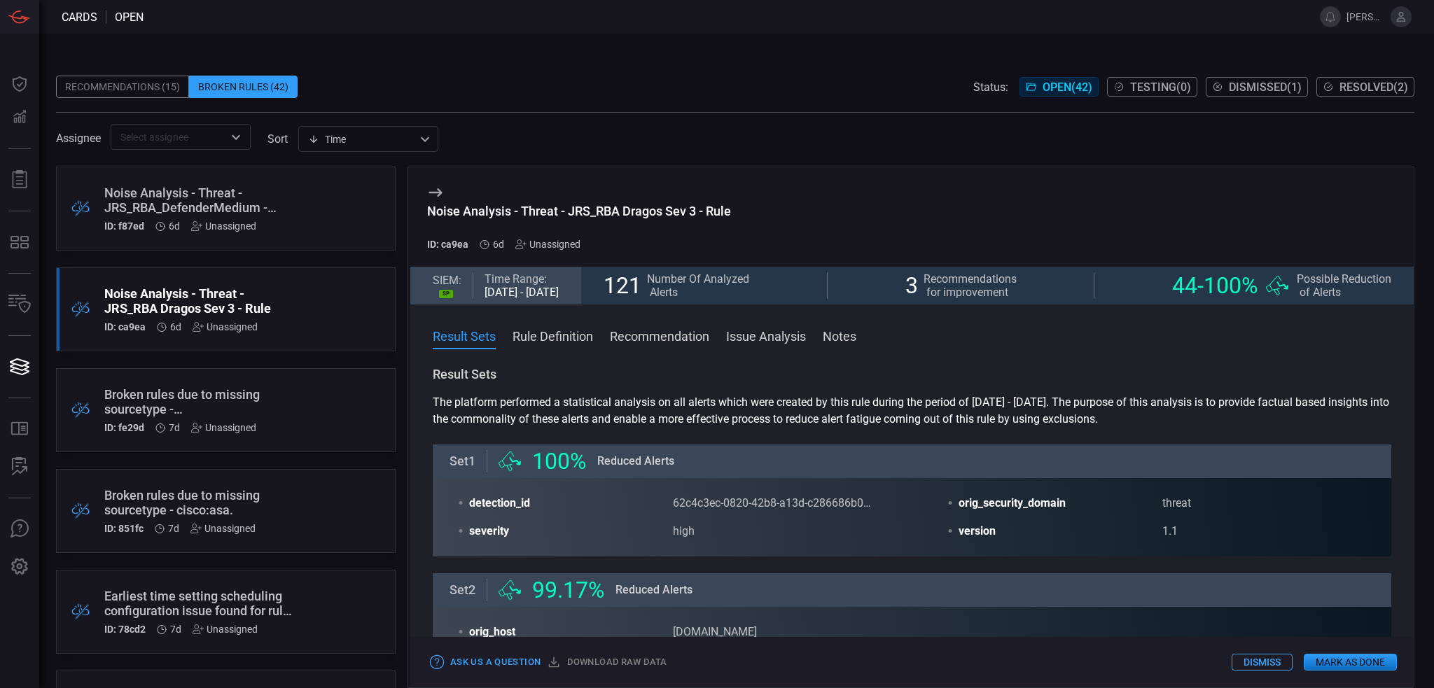
click at [515, 357] on span at bounding box center [911, 355] width 1003 height 22
click at [536, 342] on button "Rule Definition" at bounding box center [552, 335] width 81 height 17
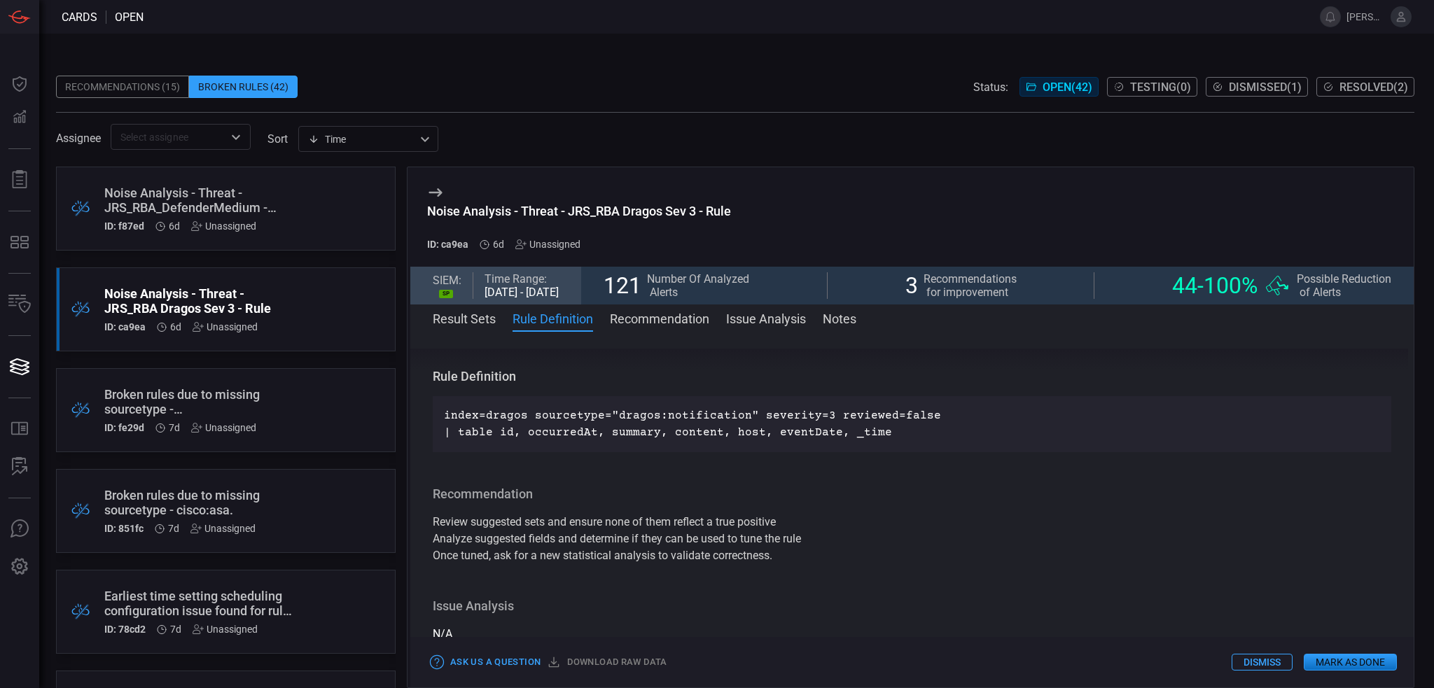
scroll to position [468, 0]
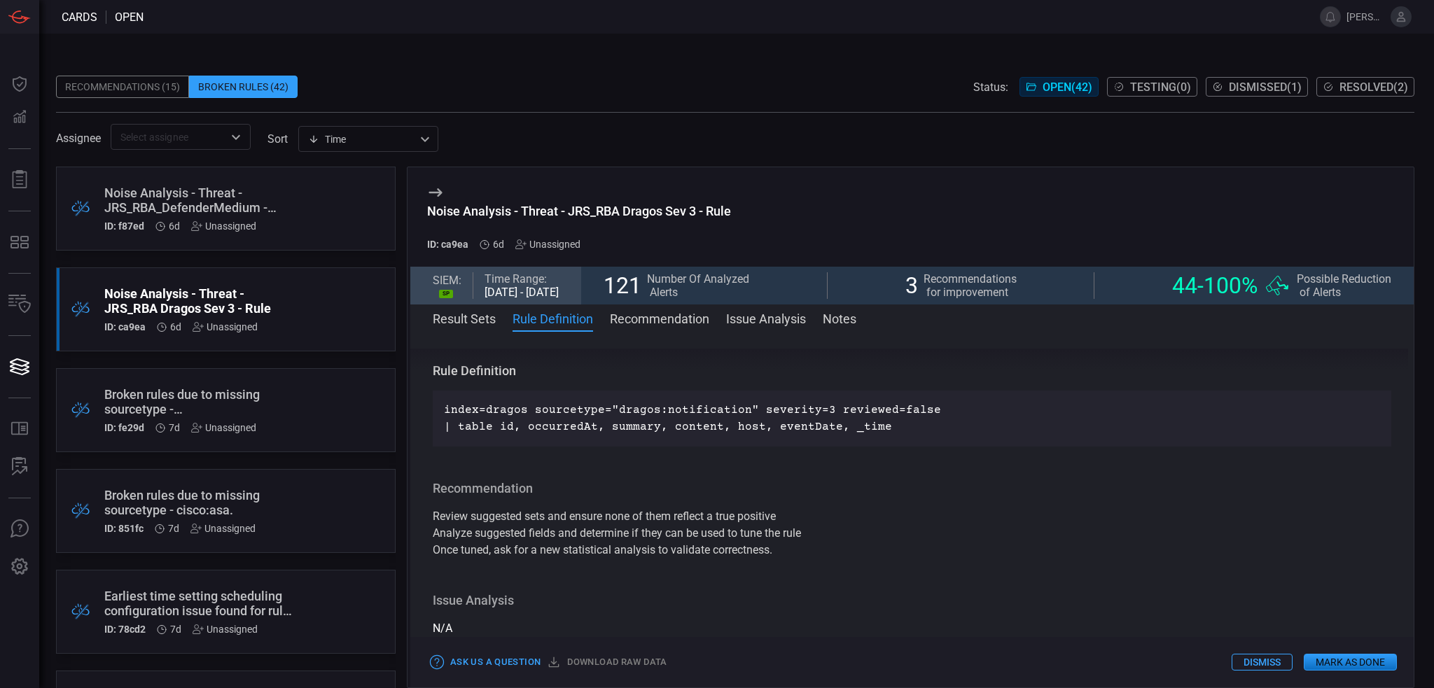
click at [652, 321] on button "Recommendation" at bounding box center [659, 317] width 99 height 17
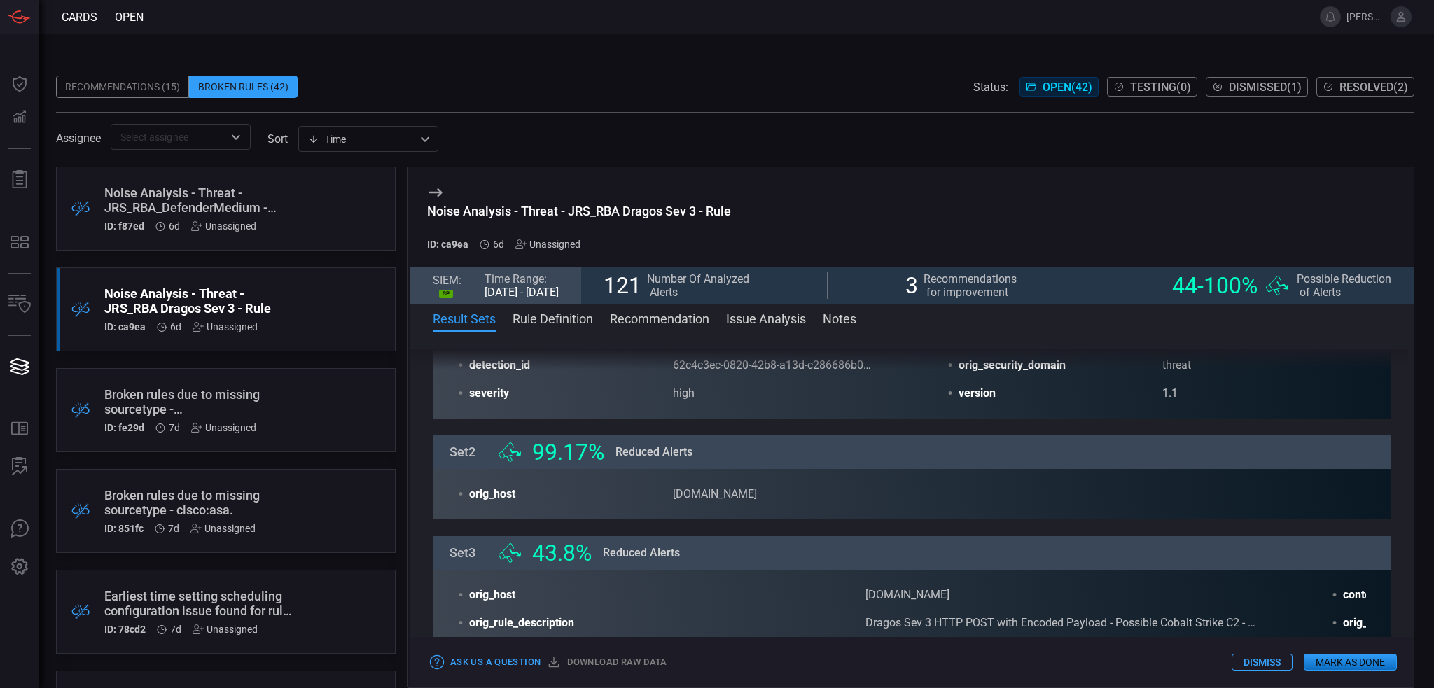
scroll to position [95, 0]
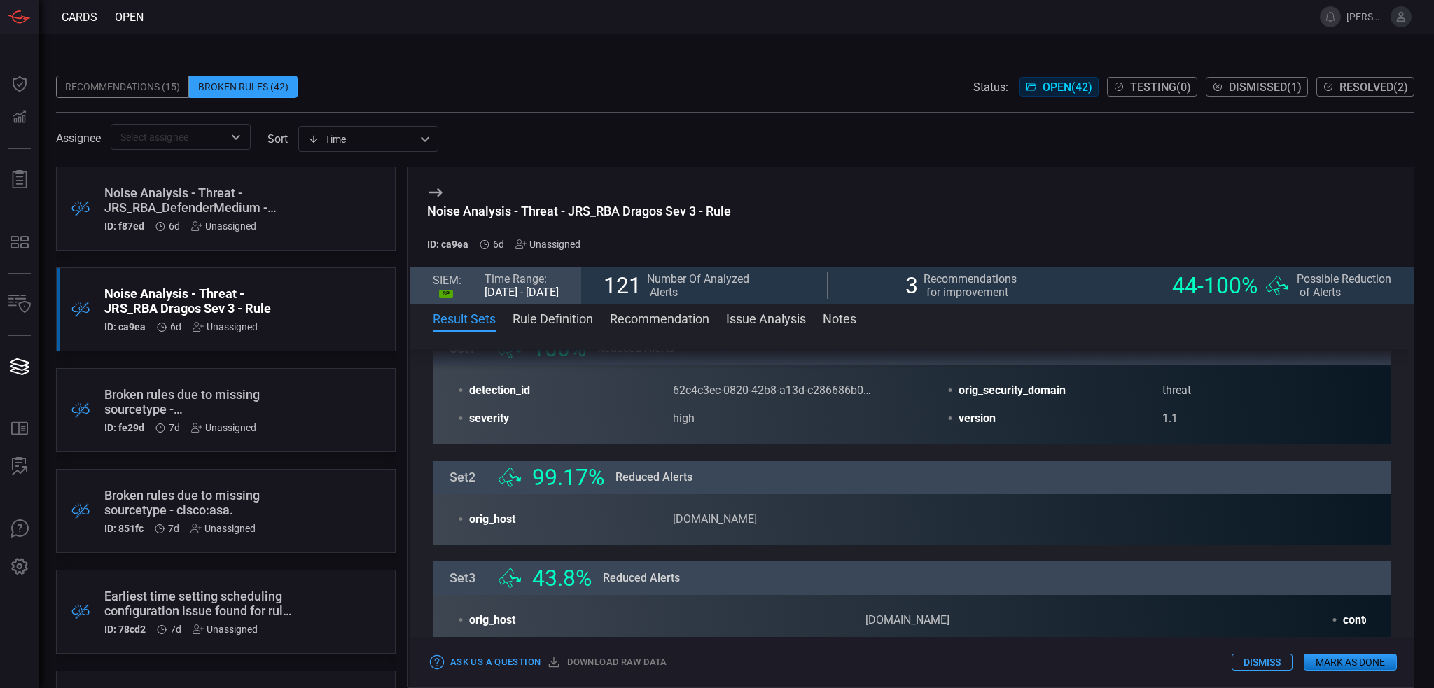
click at [956, 298] on span "Recommendations for improvement" at bounding box center [969, 285] width 93 height 27
click at [650, 317] on button "Recommendation" at bounding box center [659, 317] width 99 height 17
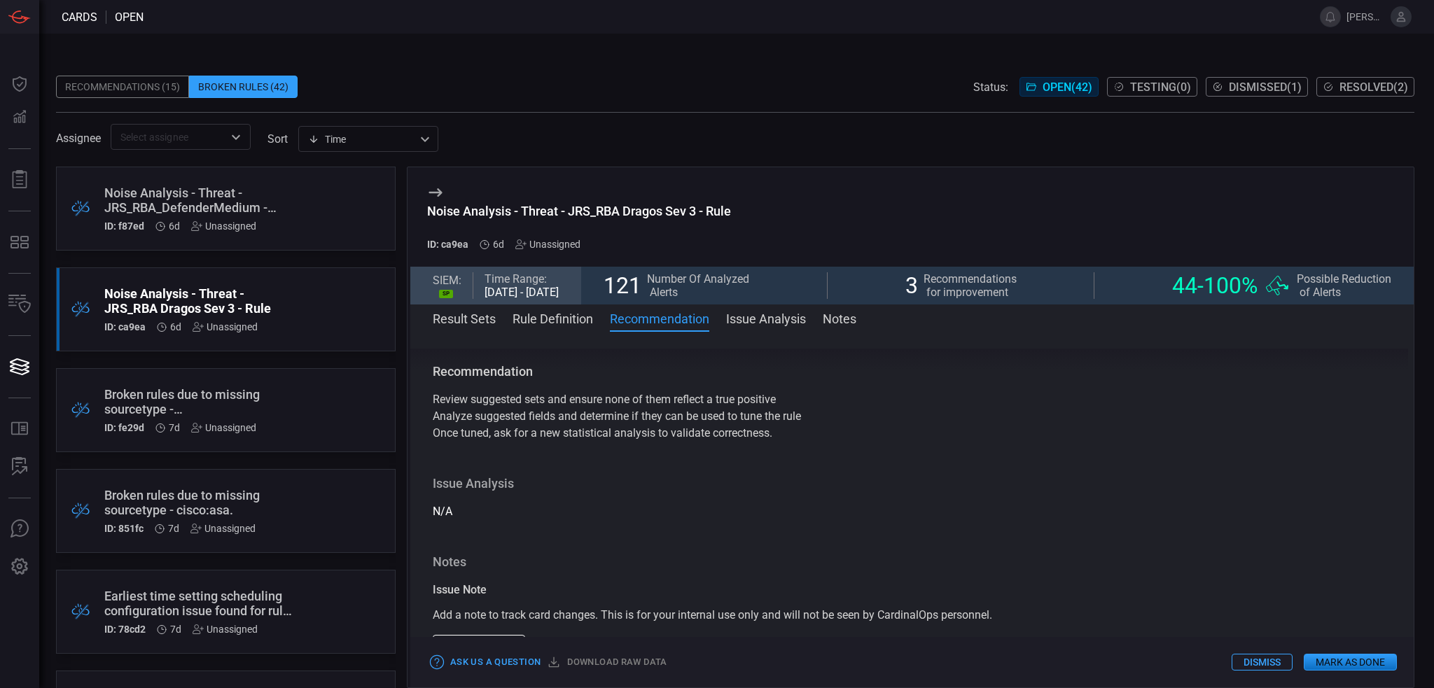
scroll to position [585, 0]
click at [947, 221] on div "Noise Analysis - Threat - JRS_RBA Dragos Sev 3 - Rule ID: ca9ea 6d Unassigned" at bounding box center [911, 216] width 1003 height 99
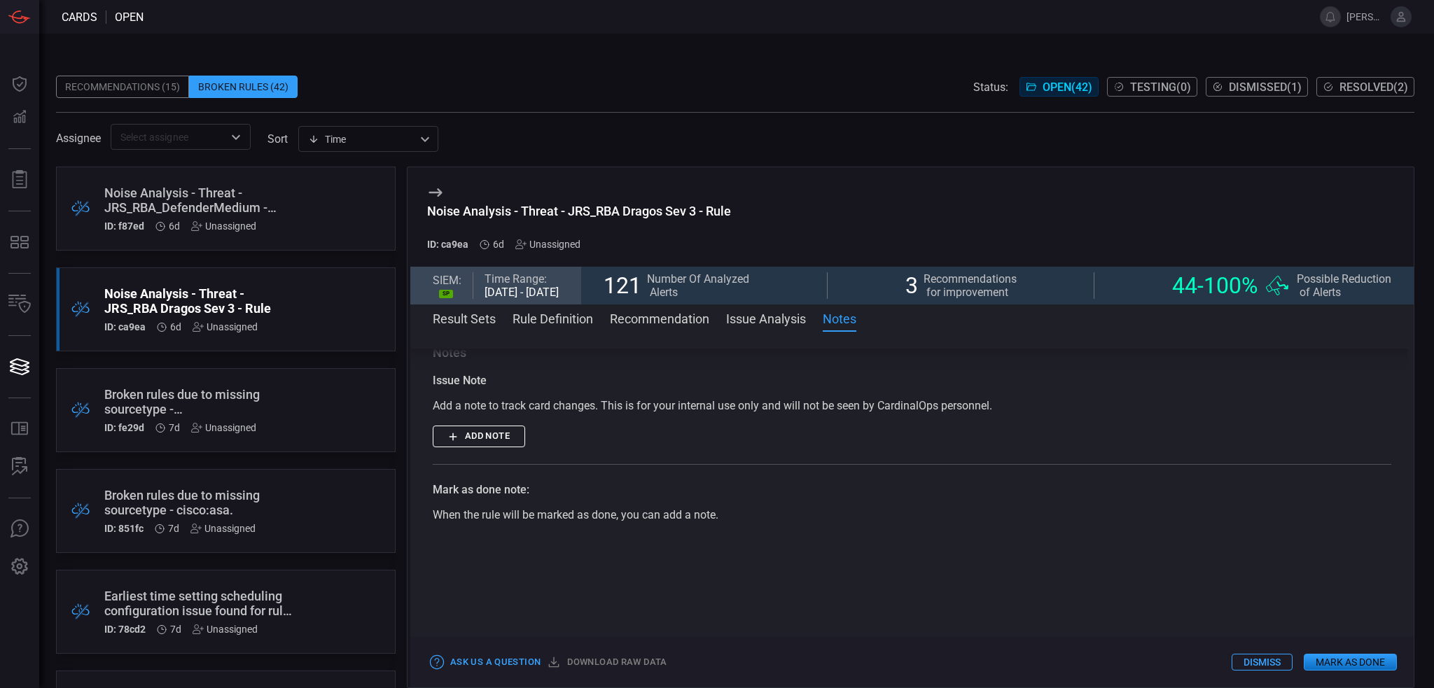
scroll to position [795, 0]
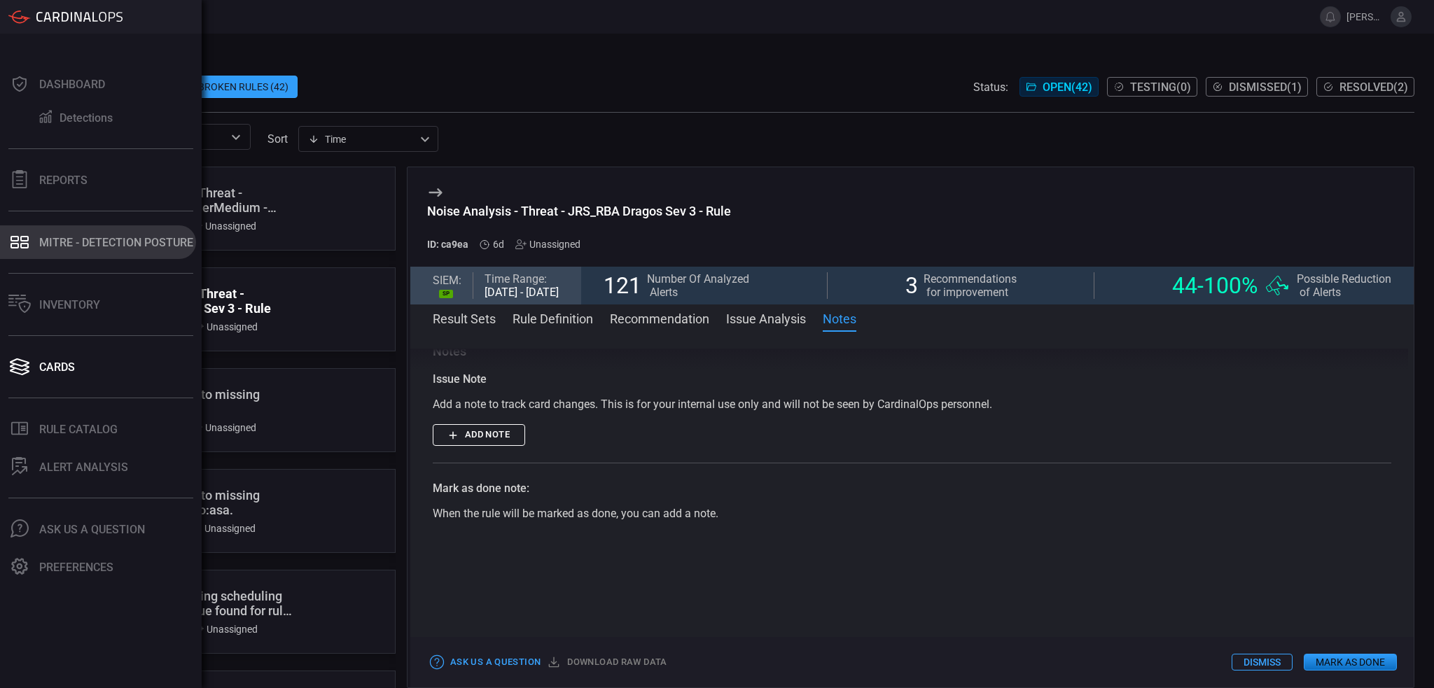
click at [11, 245] on icon at bounding box center [15, 246] width 8 height 6
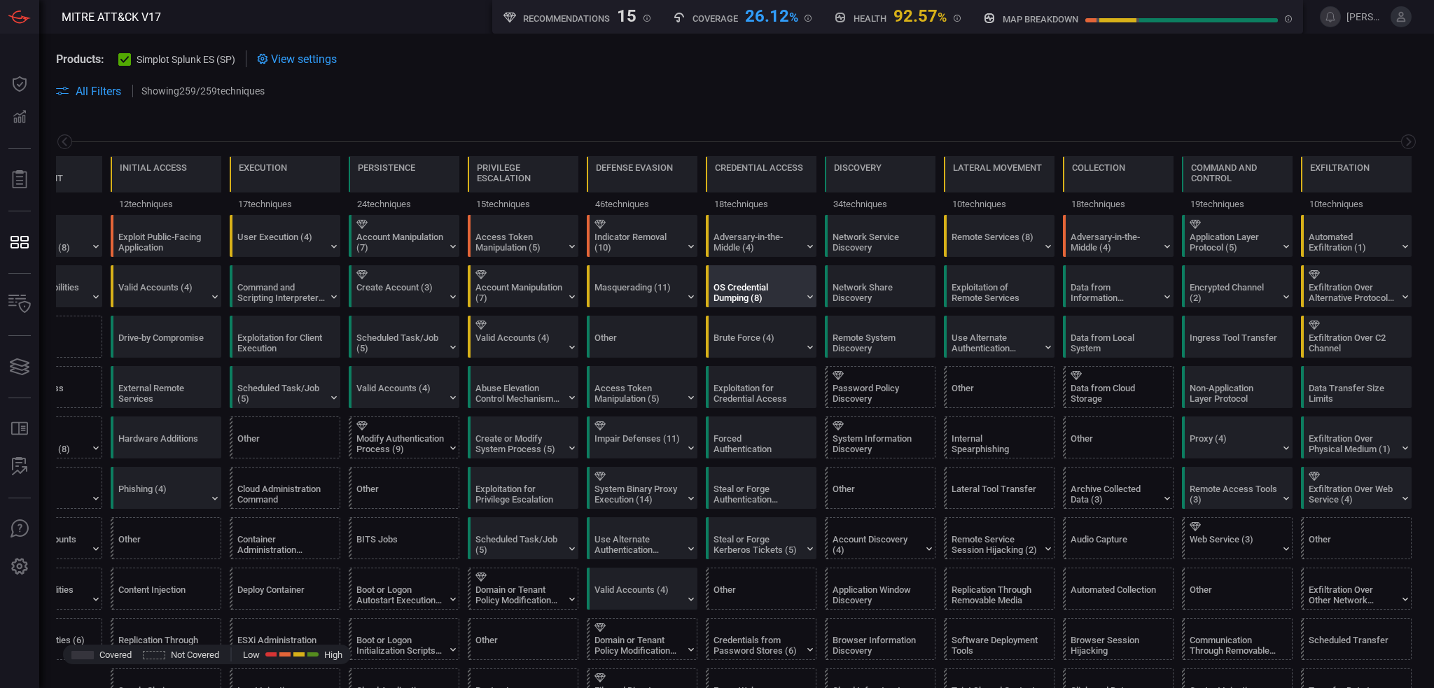
click at [770, 284] on div "OS Credential Dumping (8)" at bounding box center [757, 292] width 88 height 21
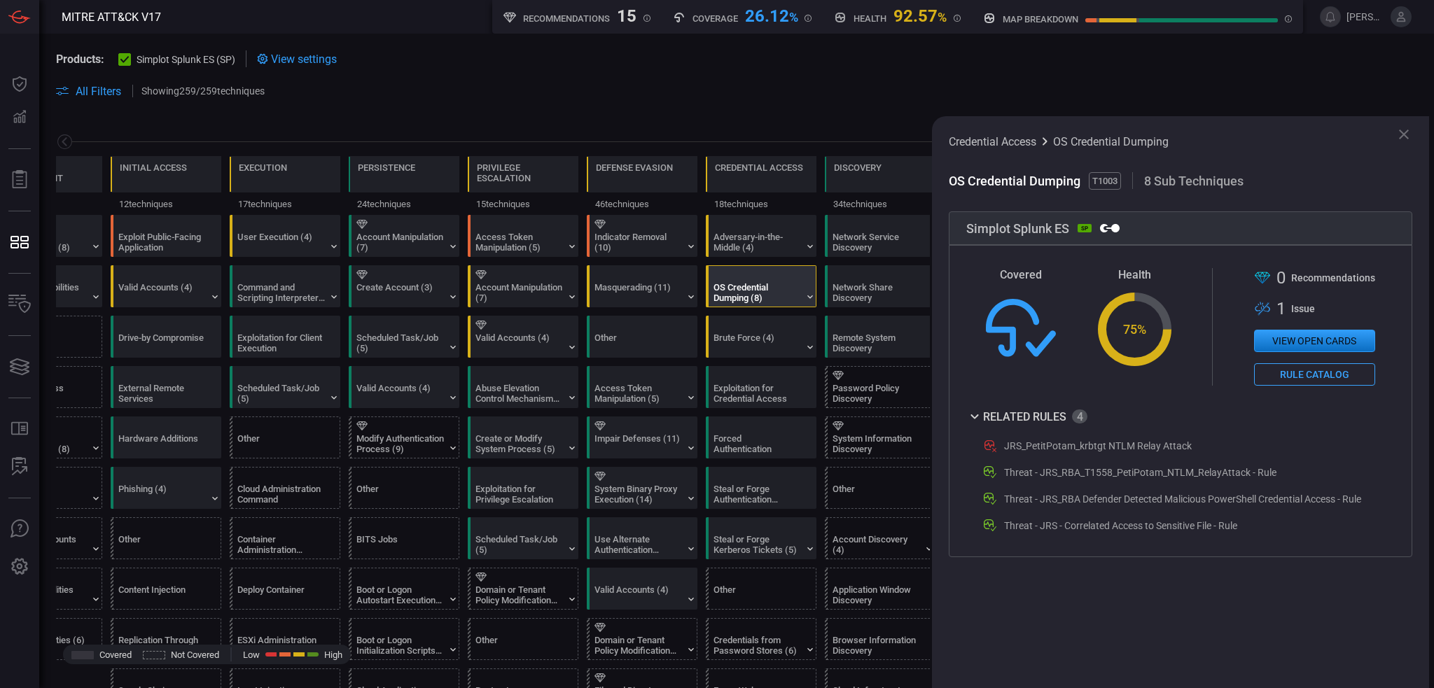
click at [493, 98] on span at bounding box center [846, 91] width 1141 height 17
click at [1405, 136] on icon at bounding box center [1404, 135] width 10 height 10
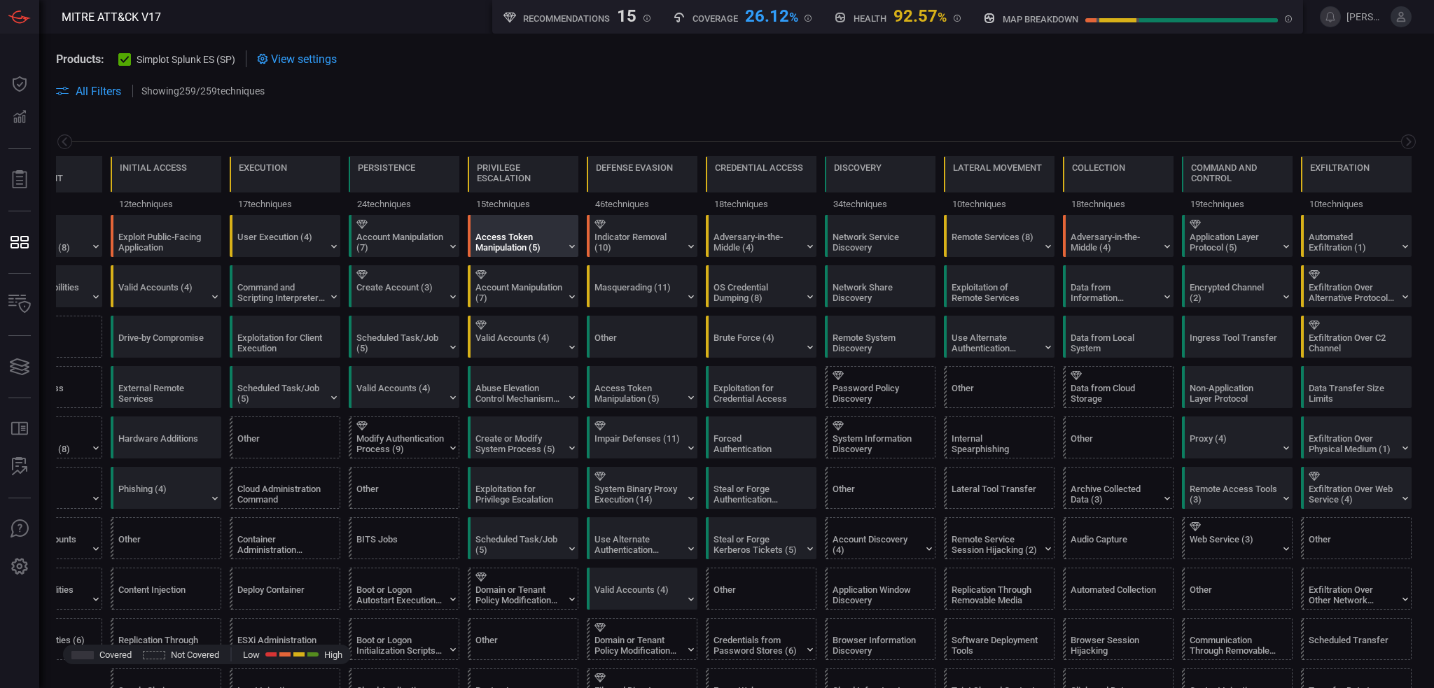
click at [507, 232] on div "Access Token Manipulation (5)" at bounding box center [519, 242] width 88 height 21
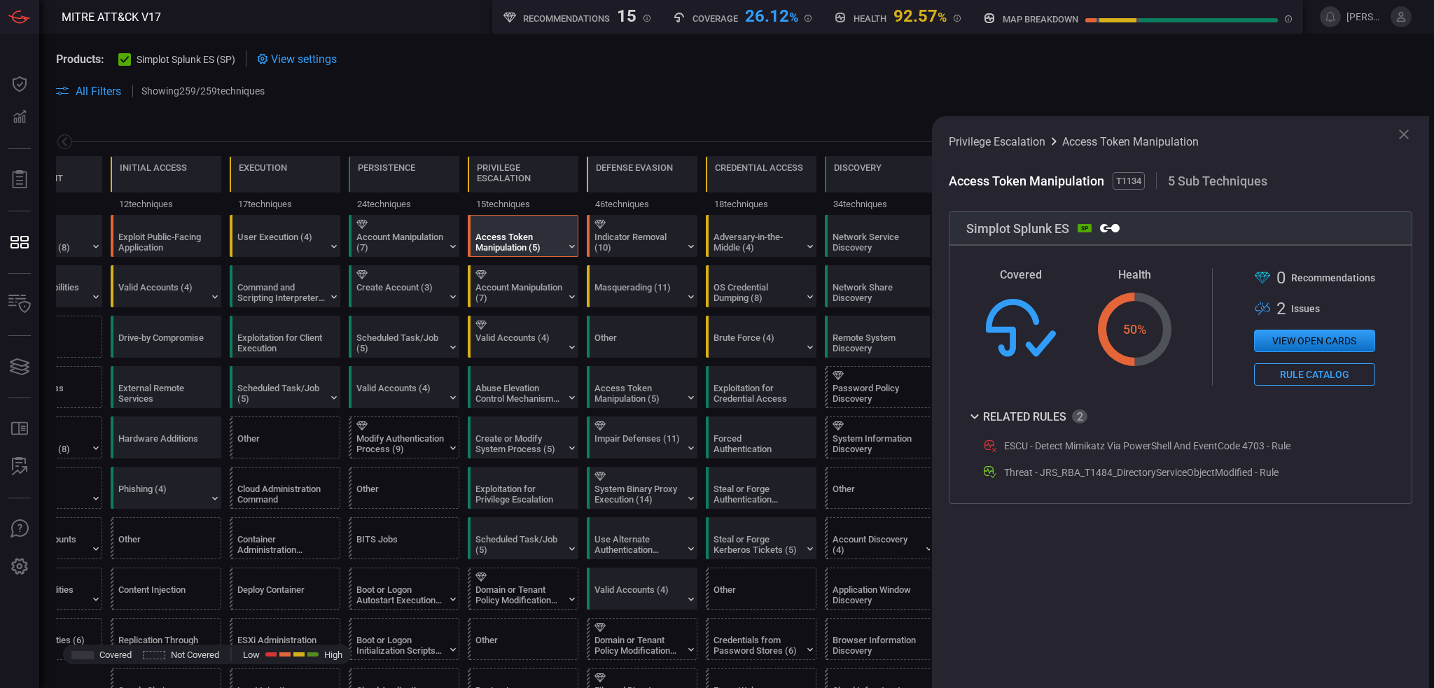
click at [507, 232] on div "Access Token Manipulation (5)" at bounding box center [519, 242] width 88 height 21
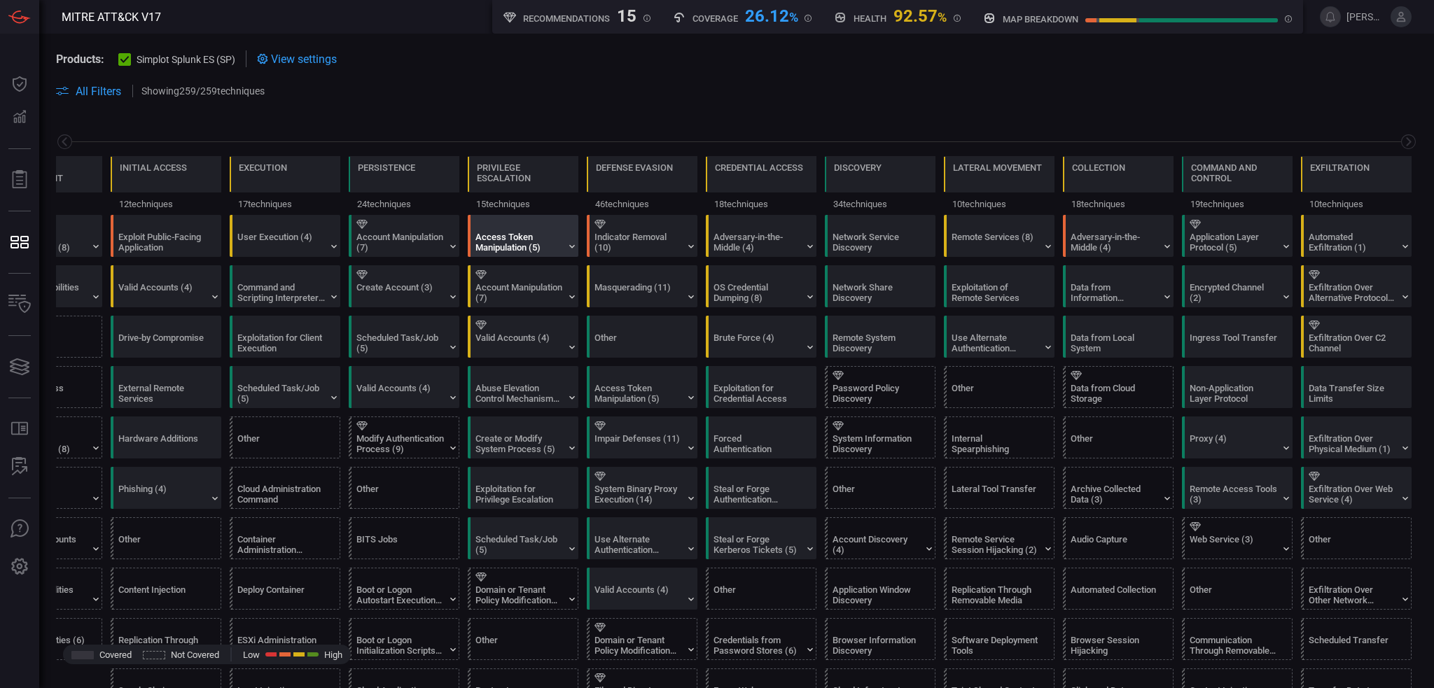
click at [507, 232] on div "Access Token Manipulation (5)" at bounding box center [519, 242] width 88 height 21
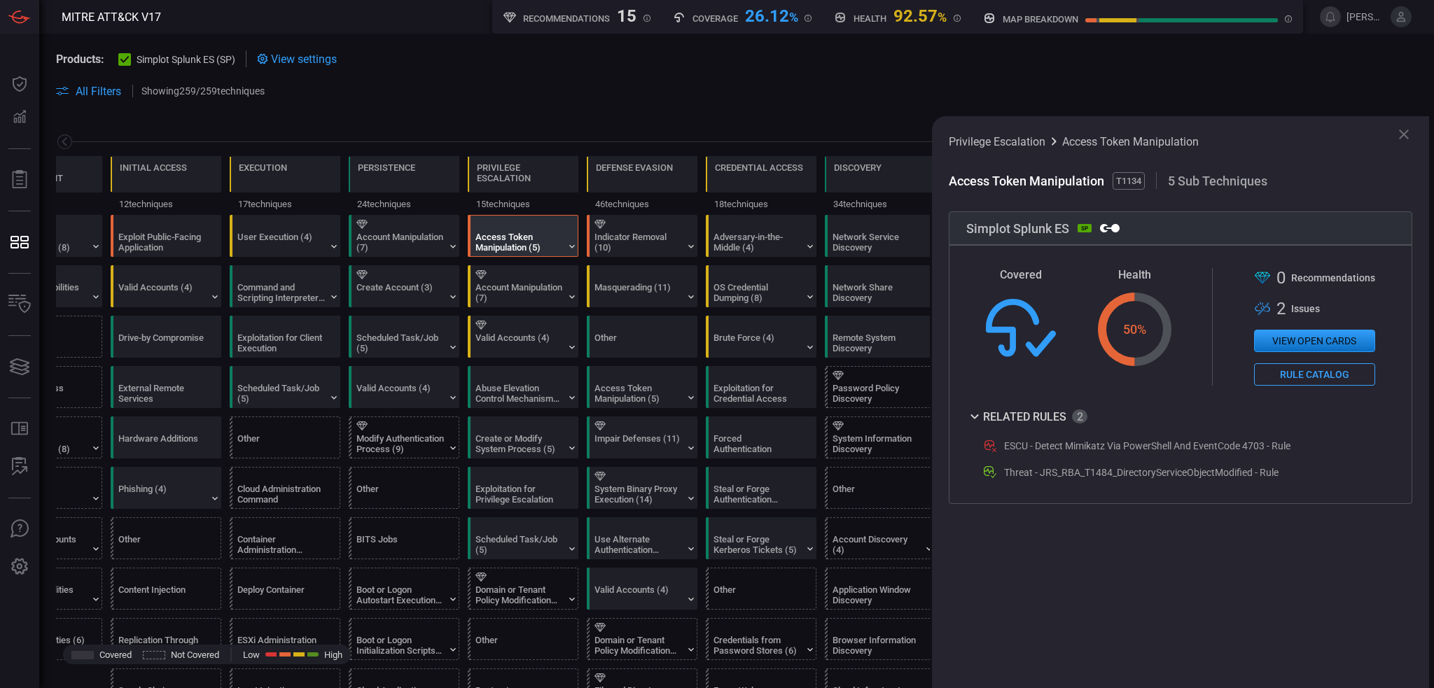
click at [1290, 312] on div ".broken_cards_icon_0{fill:#39A4FF;} .broken_cards_icon_1{fill:none;stroke:#1918…" at bounding box center [1314, 309] width 121 height 20
click at [1300, 344] on button "View open cards" at bounding box center [1314, 341] width 121 height 22
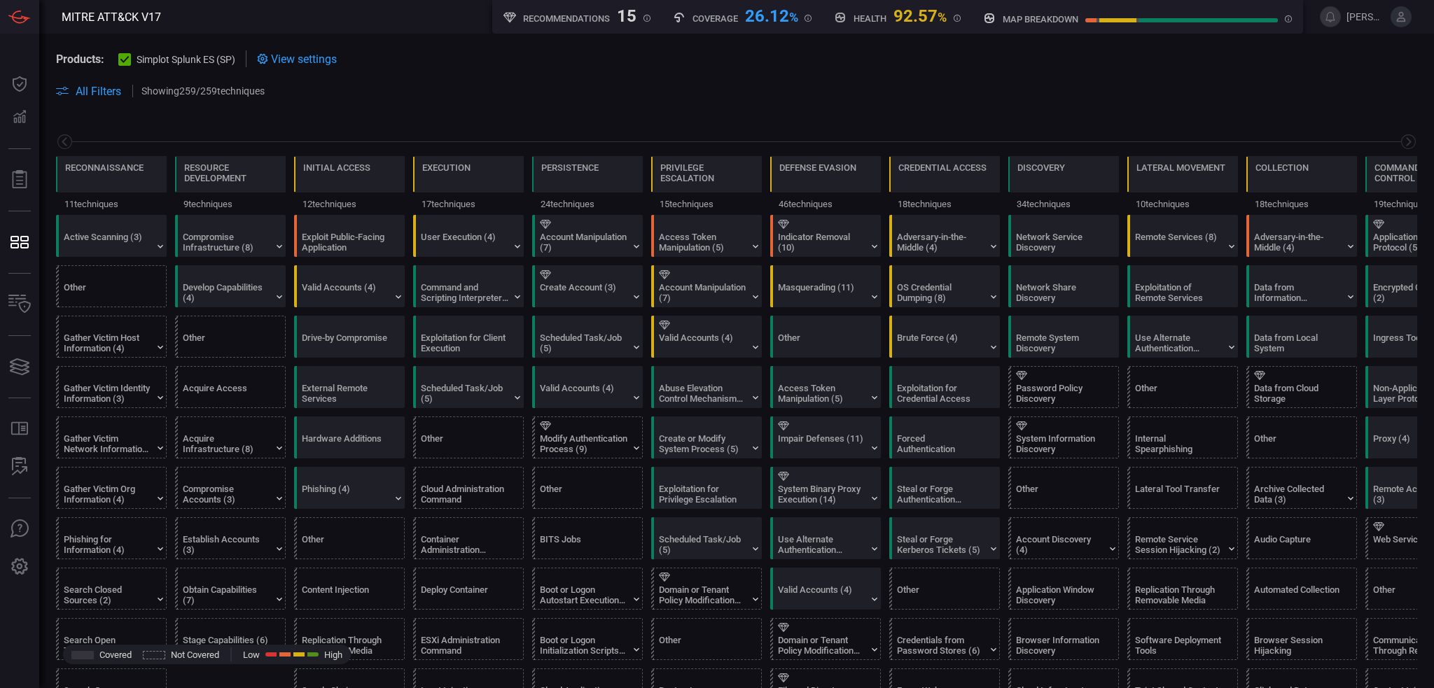
scroll to position [0, 183]
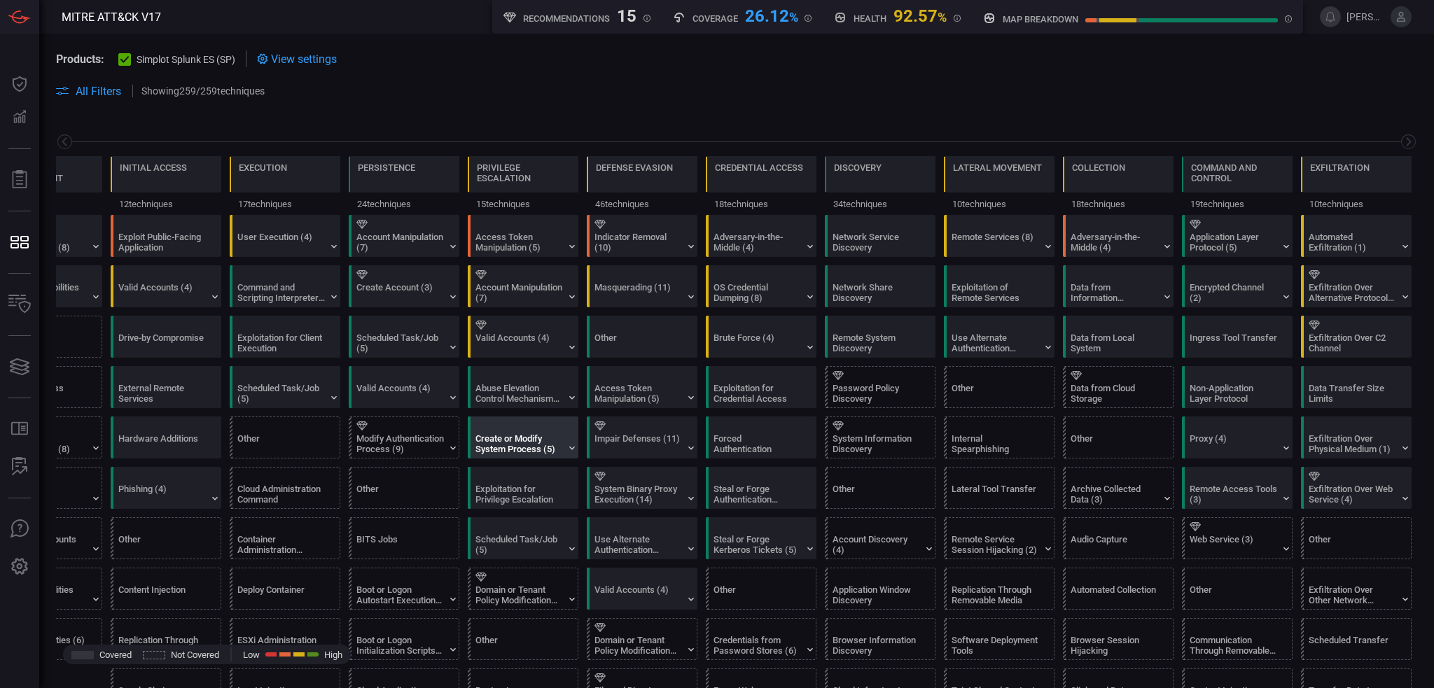
click at [474, 422] on div "Create or Modify System Process (5)" at bounding box center [526, 437] width 111 height 41
